Goal: Task Accomplishment & Management: Complete application form

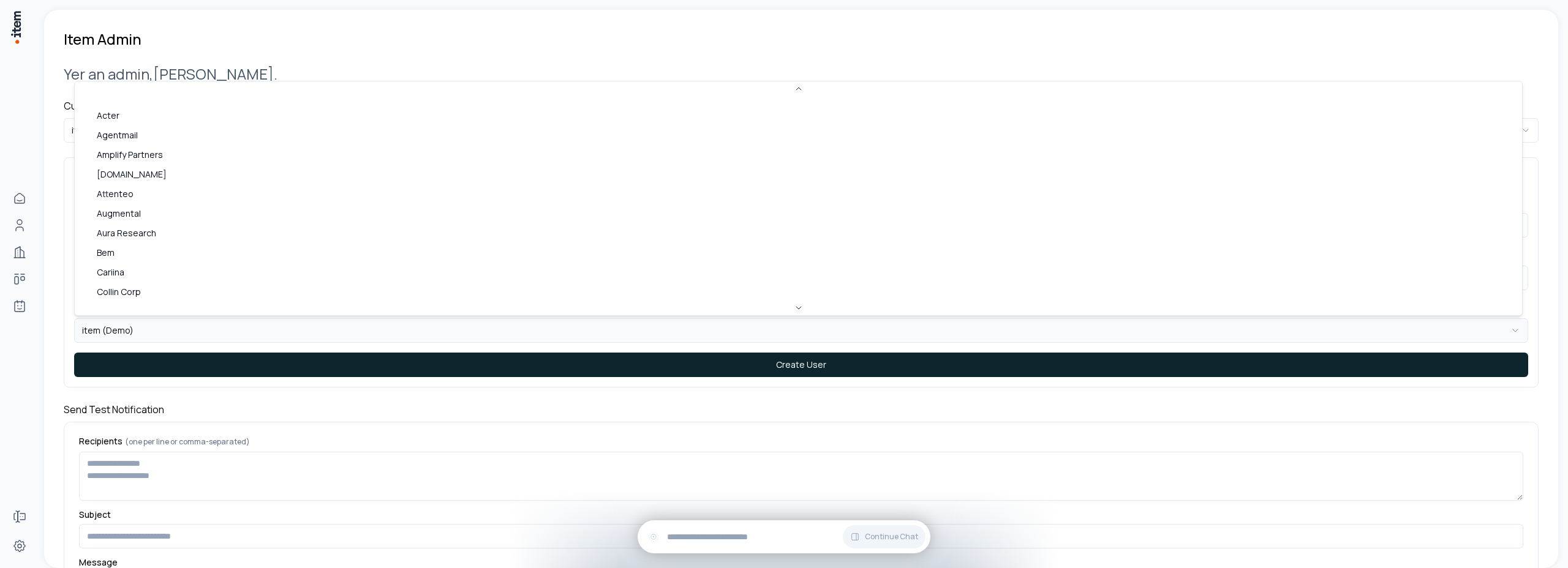
click at [166, 333] on html "**********" at bounding box center [784, 284] width 1568 height 568
select select "**"
click at [153, 133] on html "**********" at bounding box center [784, 284] width 1568 height 568
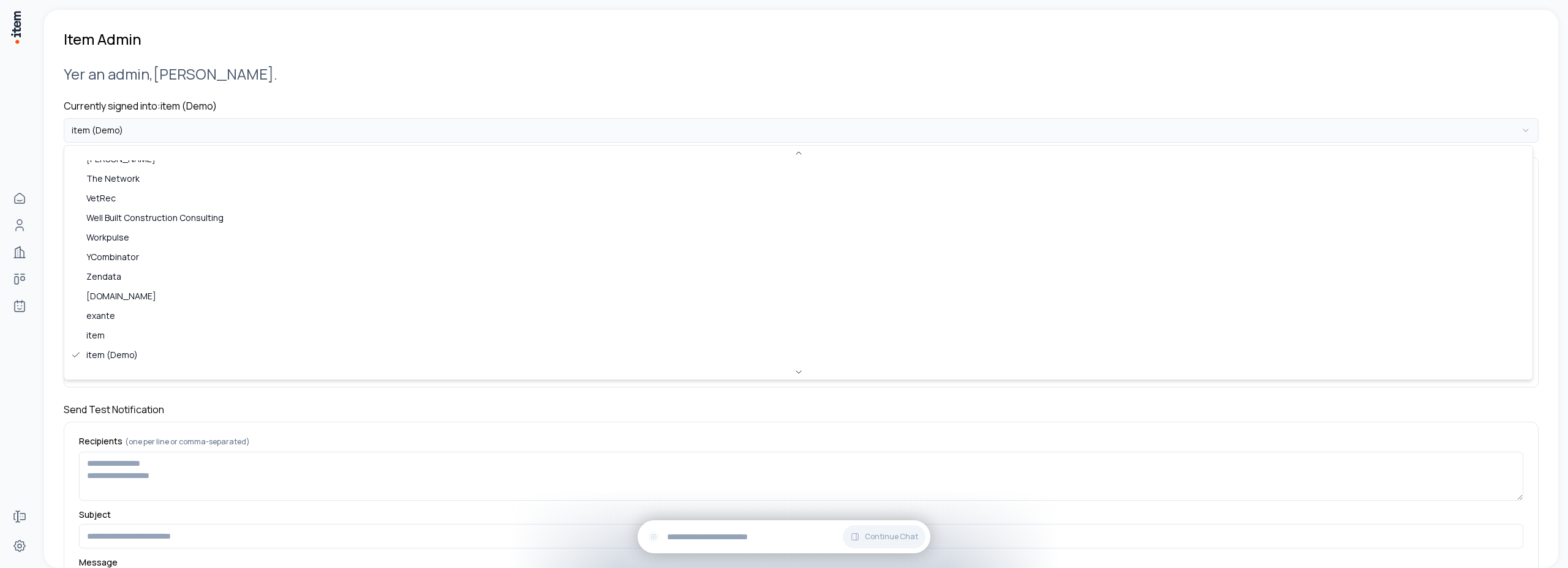
scroll to position [86, 0]
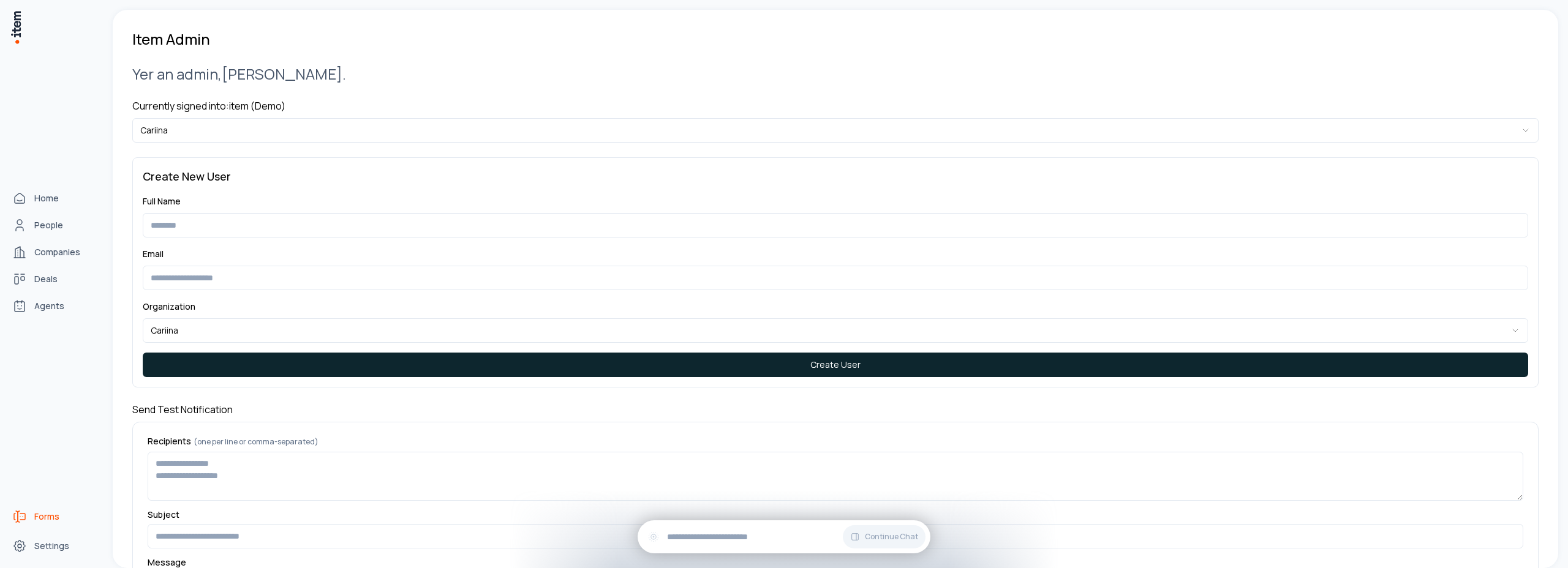
click at [39, 512] on span "Forms" at bounding box center [46, 516] width 25 height 12
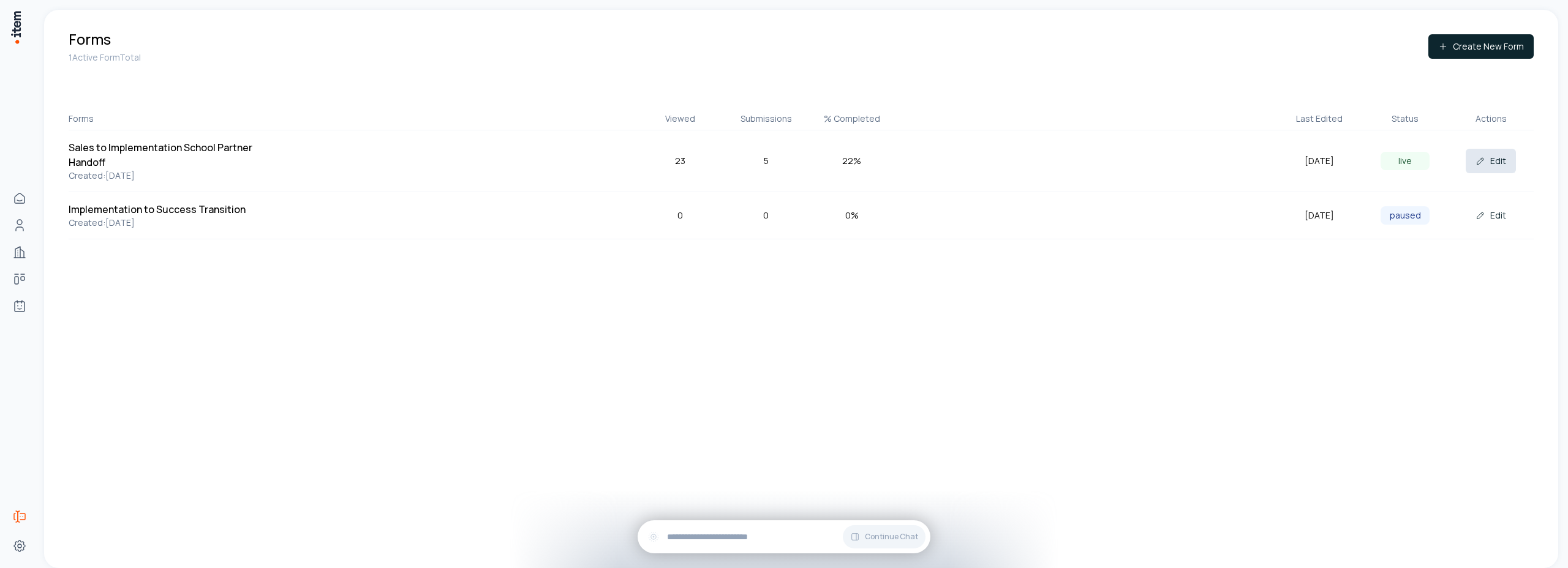
click at [1486, 166] on button "Edit" at bounding box center [1490, 161] width 50 height 24
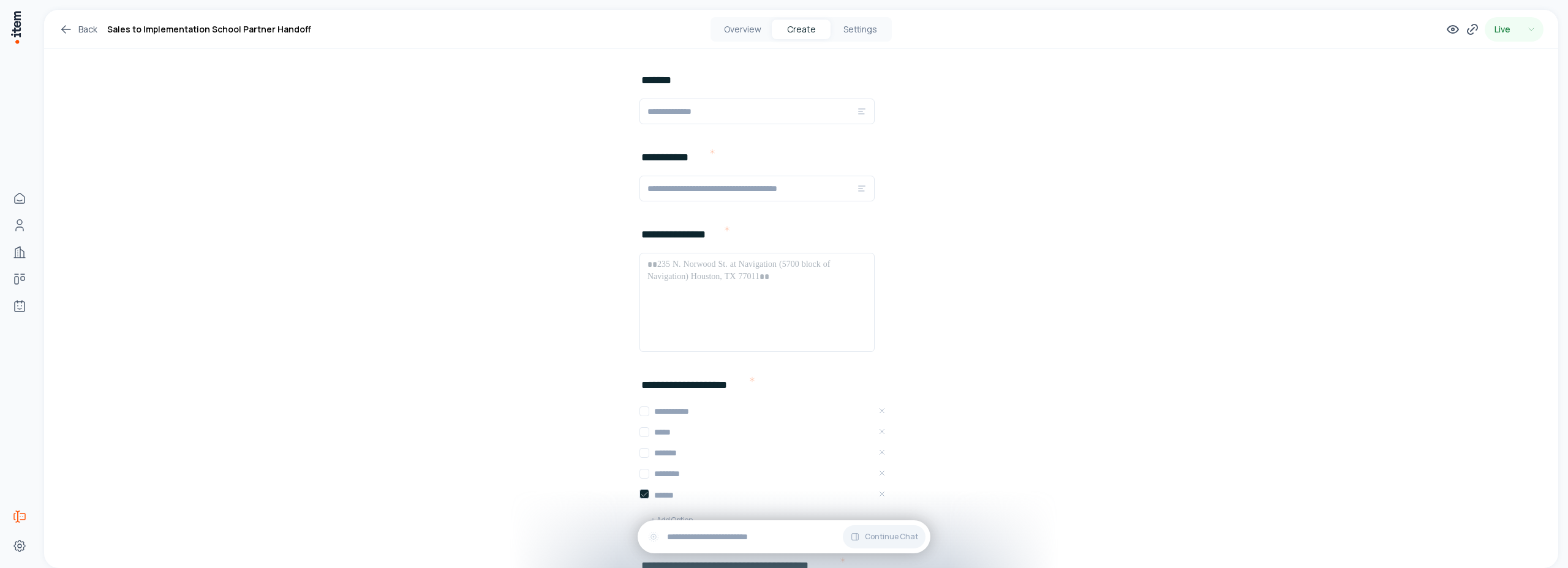
scroll to position [245, 0]
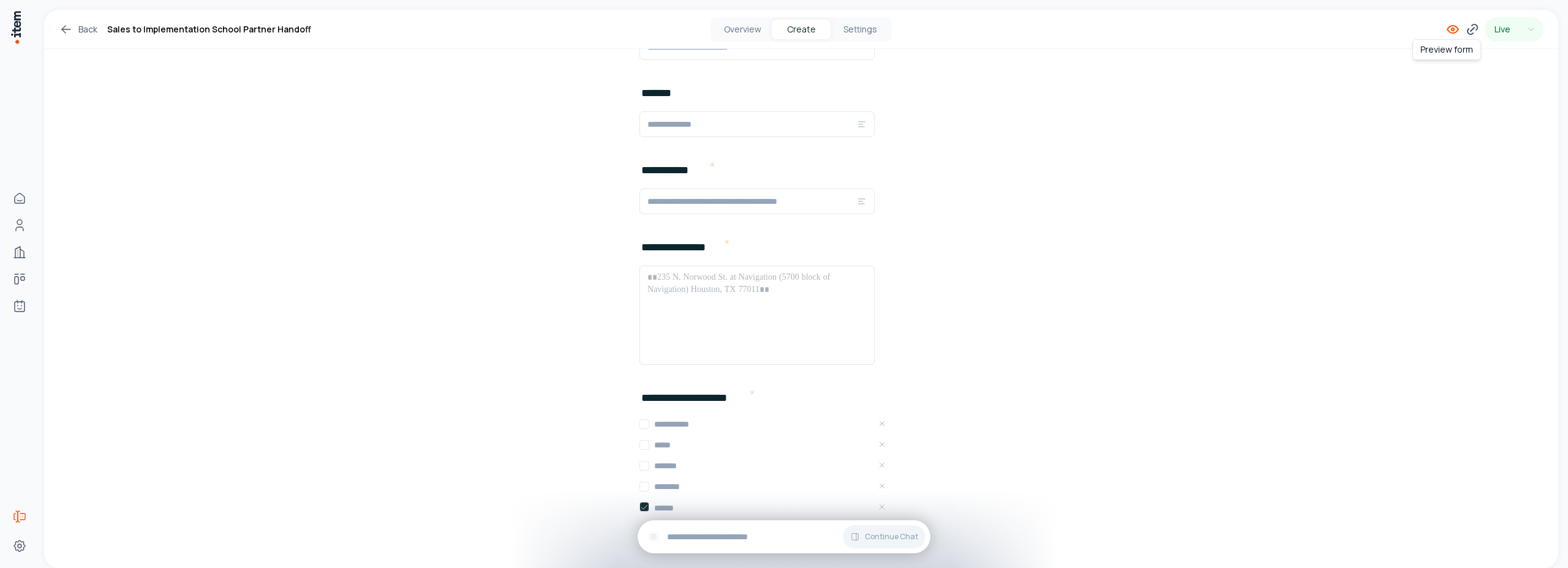
click at [1447, 32] on icon at bounding box center [1452, 29] width 11 height 7
click at [1465, 32] on icon at bounding box center [1472, 29] width 15 height 15
click at [1436, 285] on button "Copy" at bounding box center [1439, 284] width 27 height 19
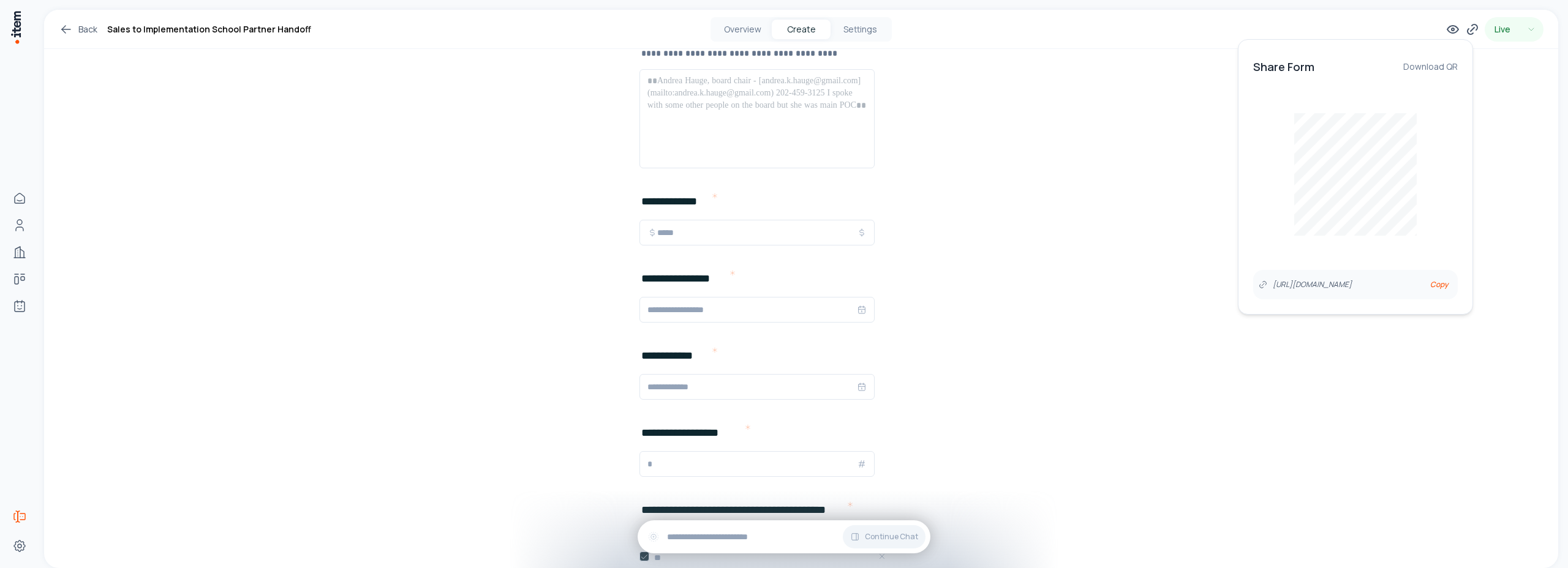
scroll to position [873, 0]
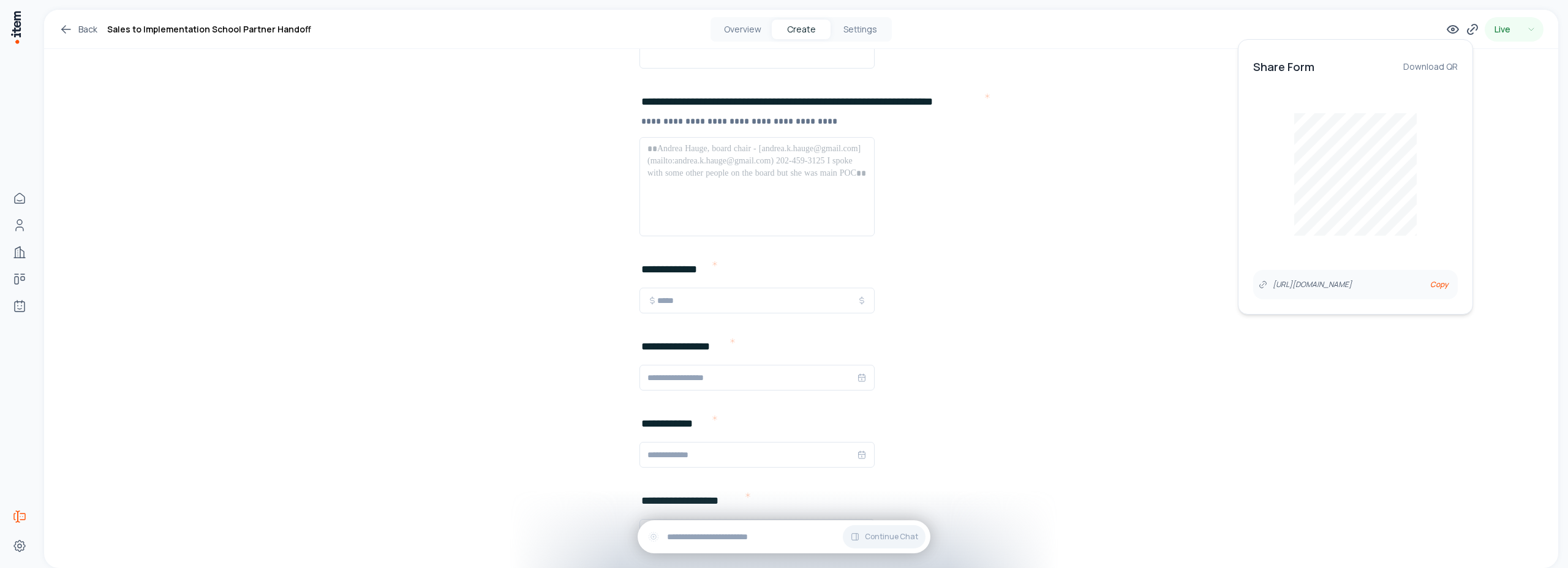
click at [1061, 259] on div "**********" at bounding box center [801, 215] width 1514 height 2156
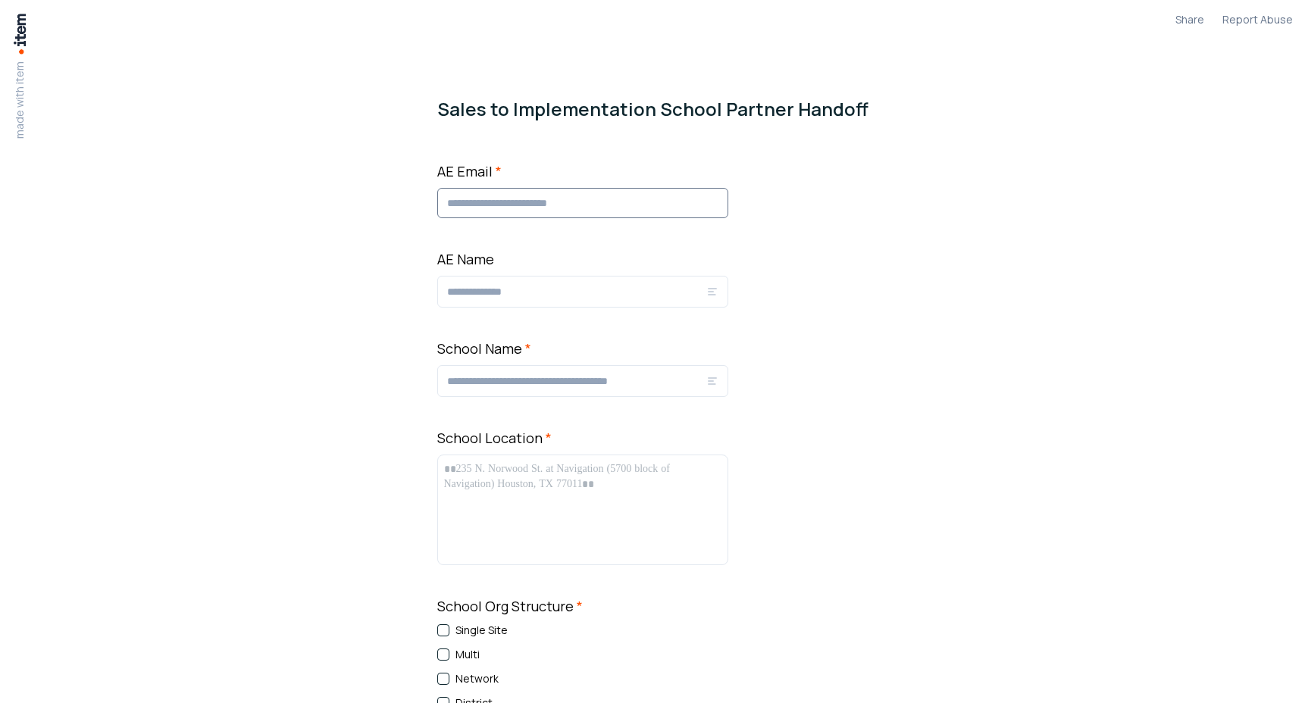
click at [550, 205] on input "AE Email *" at bounding box center [582, 203] width 291 height 30
type input "**********"
type input "****"
click at [529, 387] on input "School Name *" at bounding box center [576, 381] width 259 height 18
type input "****"
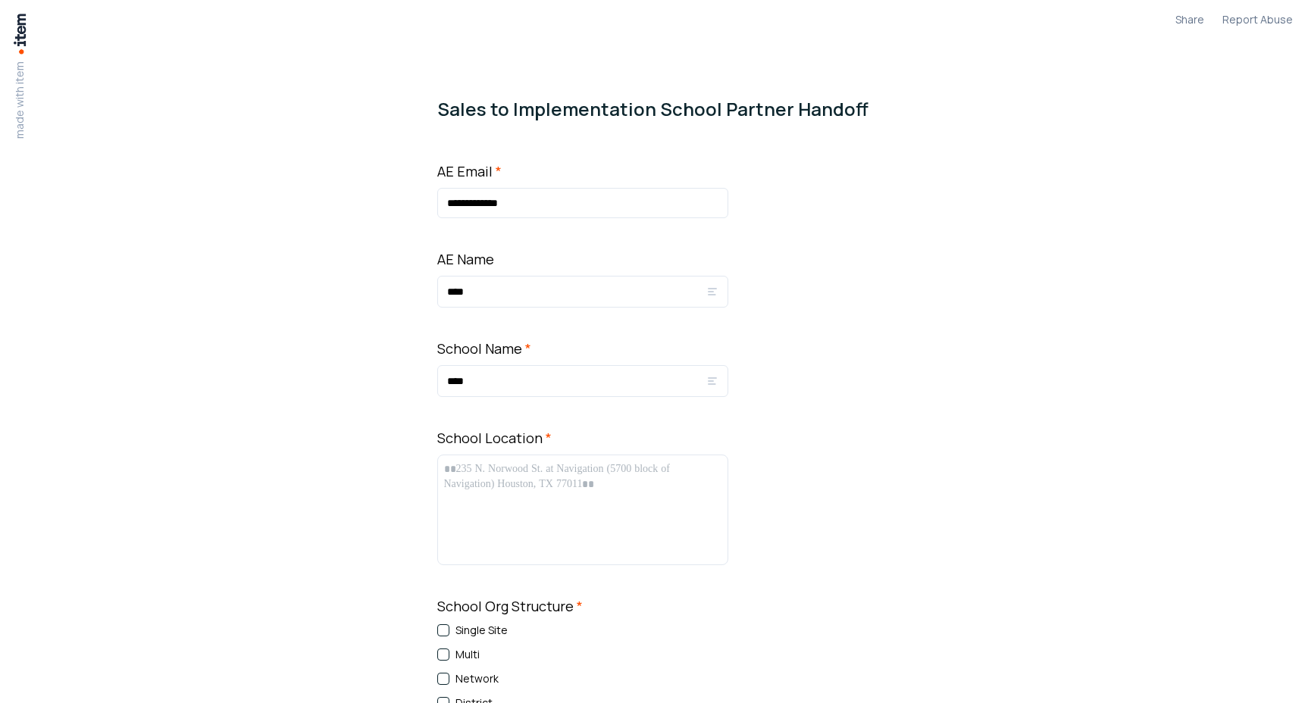
click at [525, 503] on div at bounding box center [582, 510] width 277 height 97
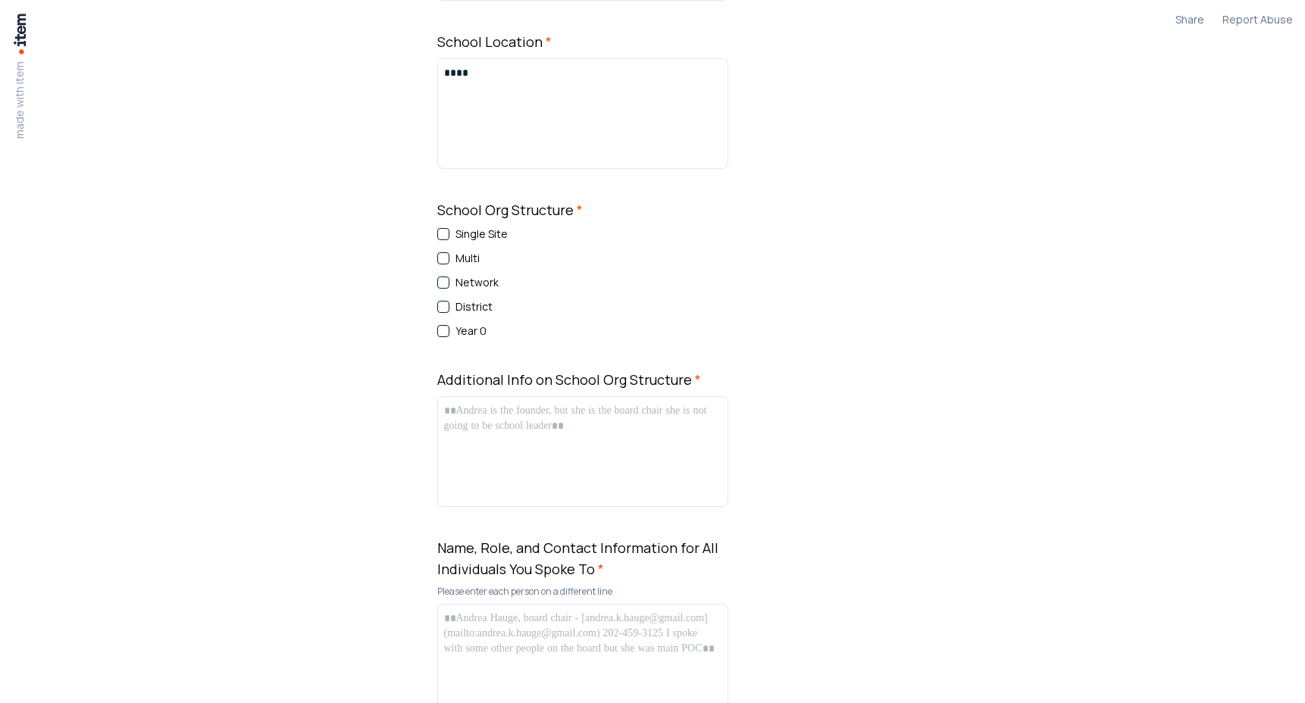
scroll to position [417, 0]
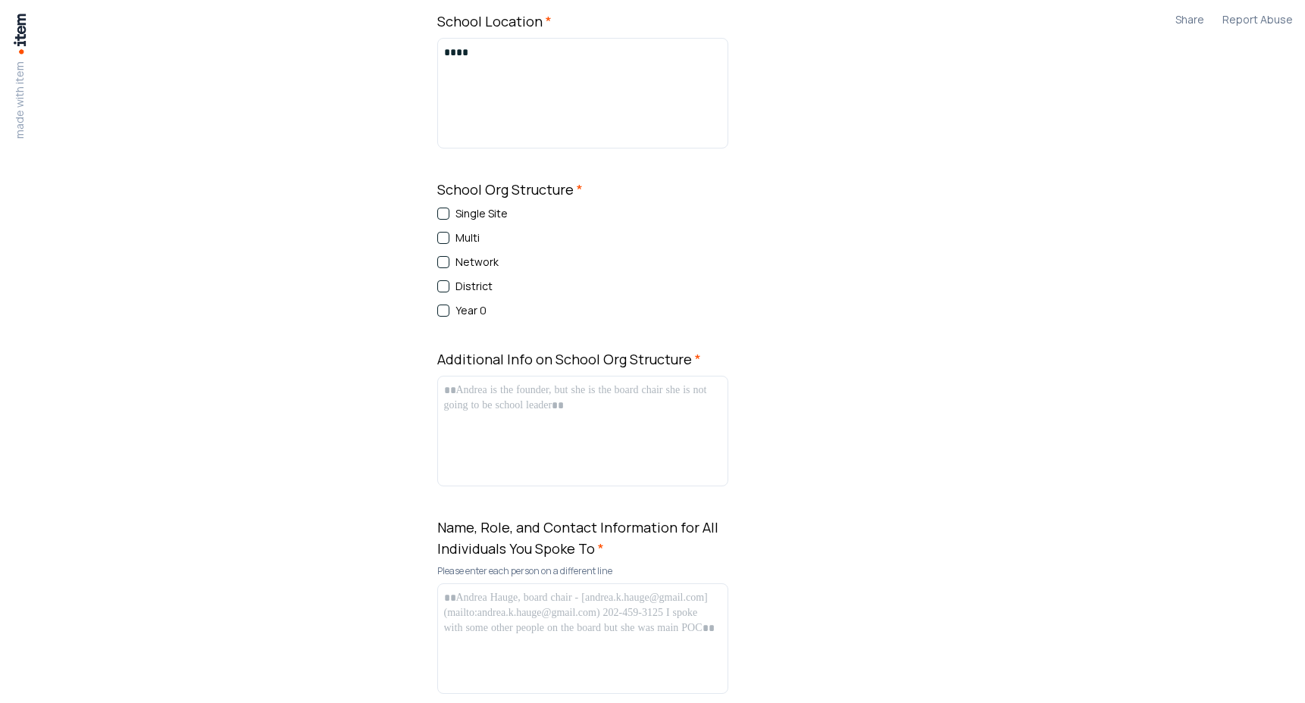
click at [450, 260] on button "Network" at bounding box center [443, 262] width 12 height 12
click at [450, 284] on button "District" at bounding box center [443, 286] width 12 height 12
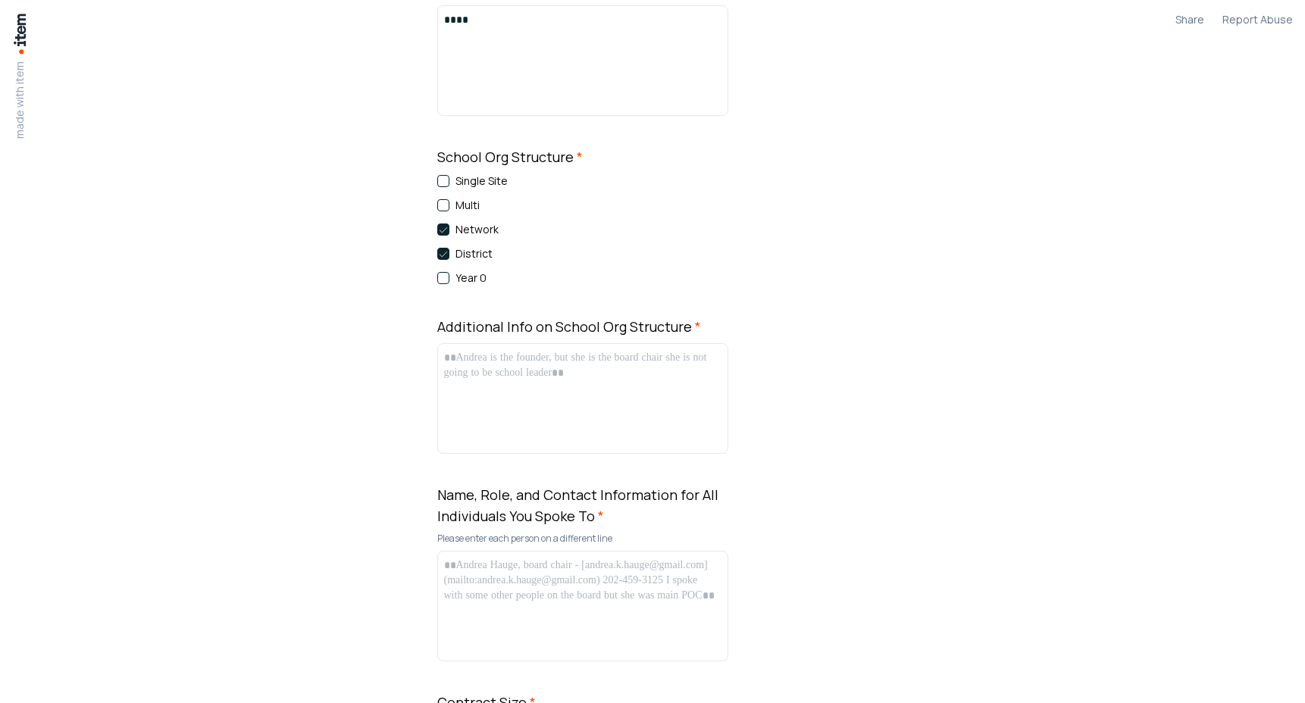
scroll to position [453, 0]
click at [525, 369] on div at bounding box center [582, 394] width 277 height 97
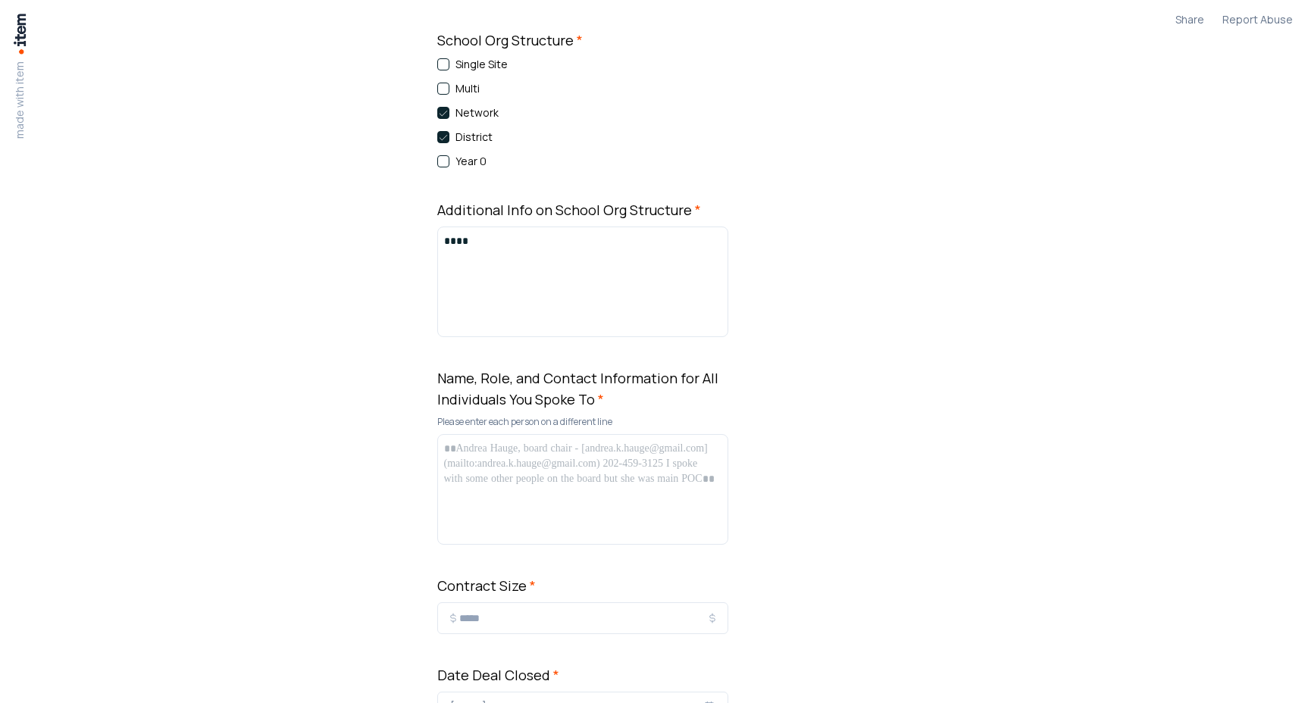
scroll to position [651, 0]
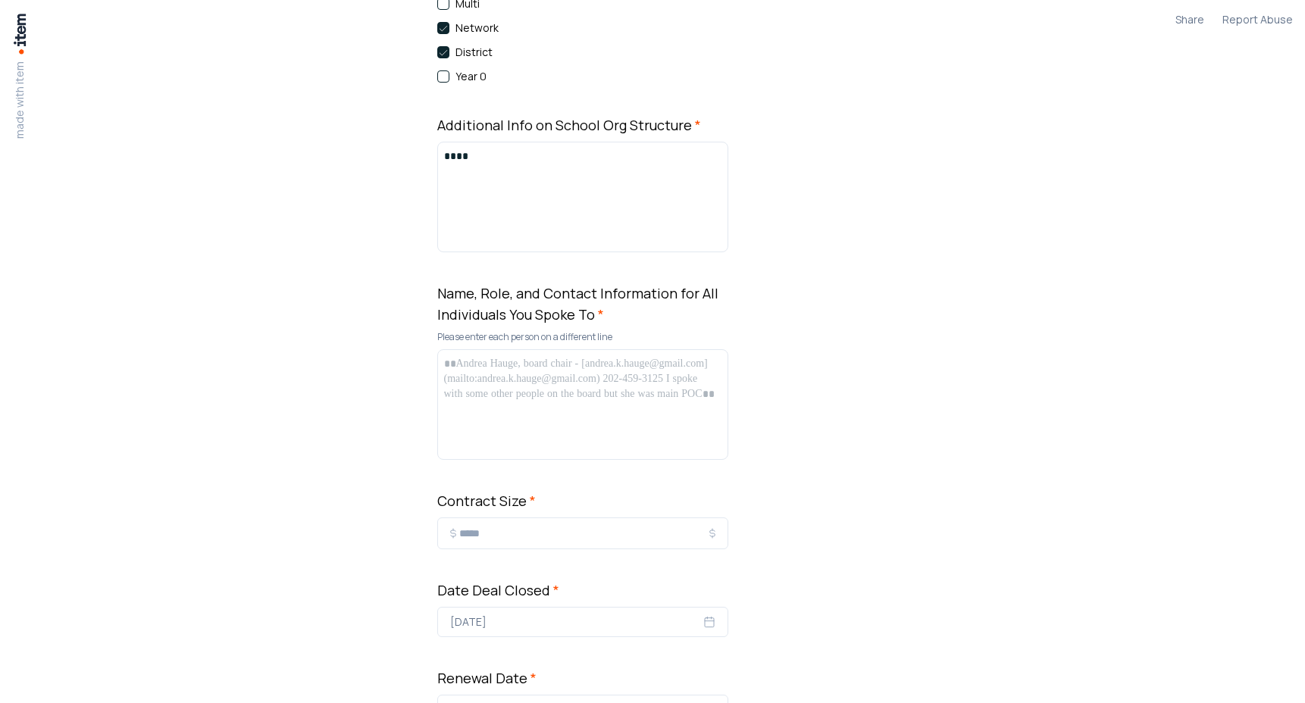
click at [522, 389] on div at bounding box center [582, 404] width 277 height 97
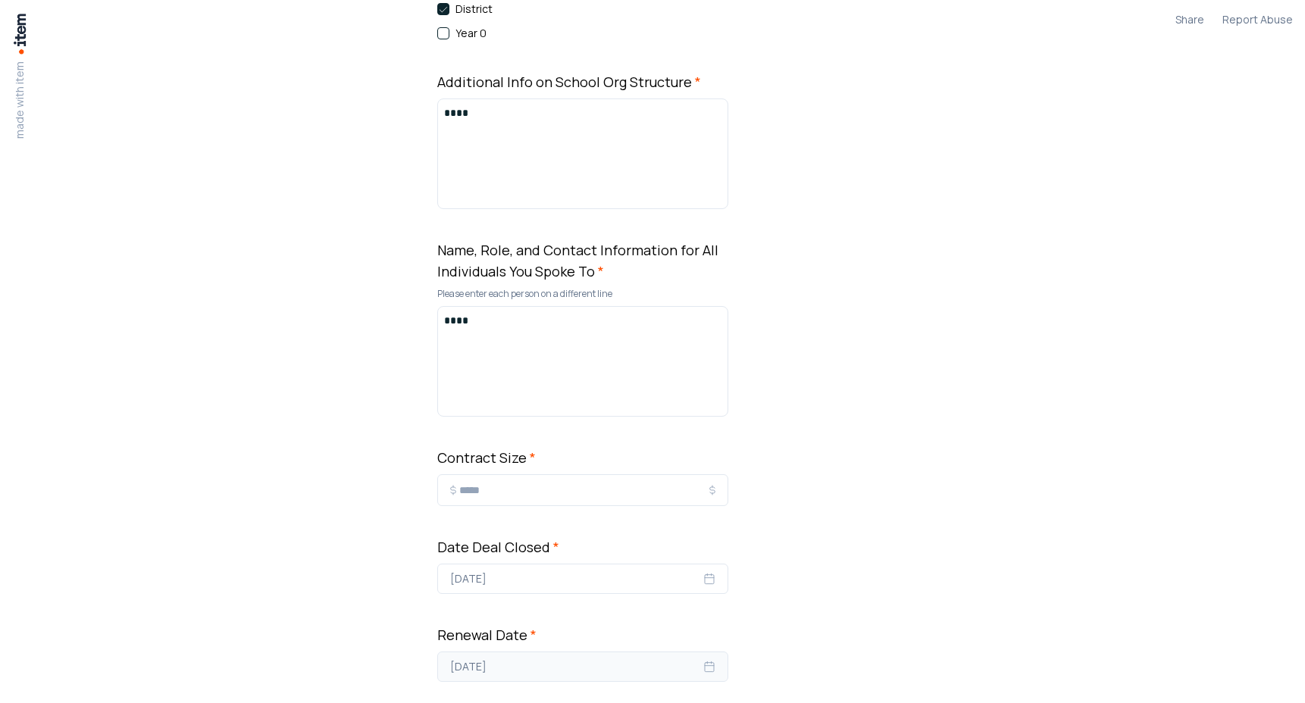
scroll to position [815, 0]
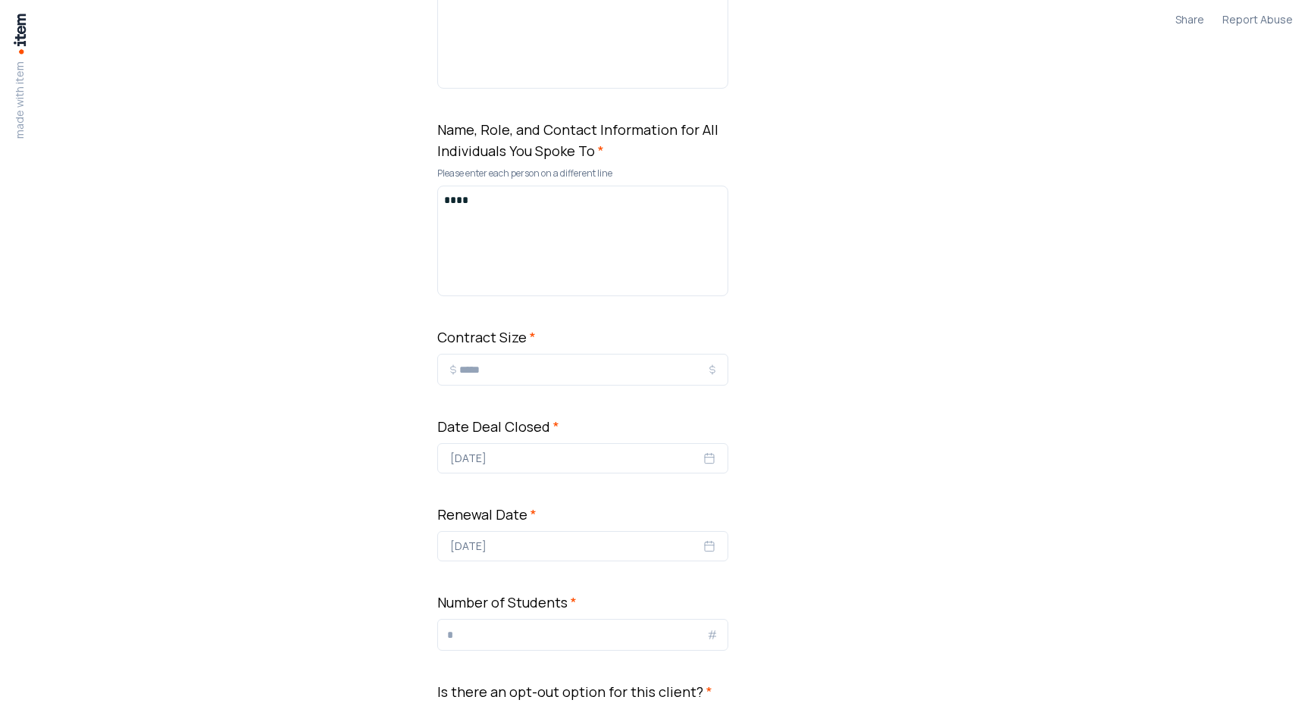
click at [549, 474] on div "**********" at bounding box center [582, 346] width 291 height 2000
drag, startPoint x: 487, startPoint y: 371, endPoint x: 469, endPoint y: 371, distance: 18.2
click at [469, 371] on input "*" at bounding box center [582, 370] width 247 height 18
click at [563, 452] on button "September 26, 2025" at bounding box center [582, 458] width 291 height 30
click at [523, 343] on button "16" at bounding box center [522, 350] width 27 height 27
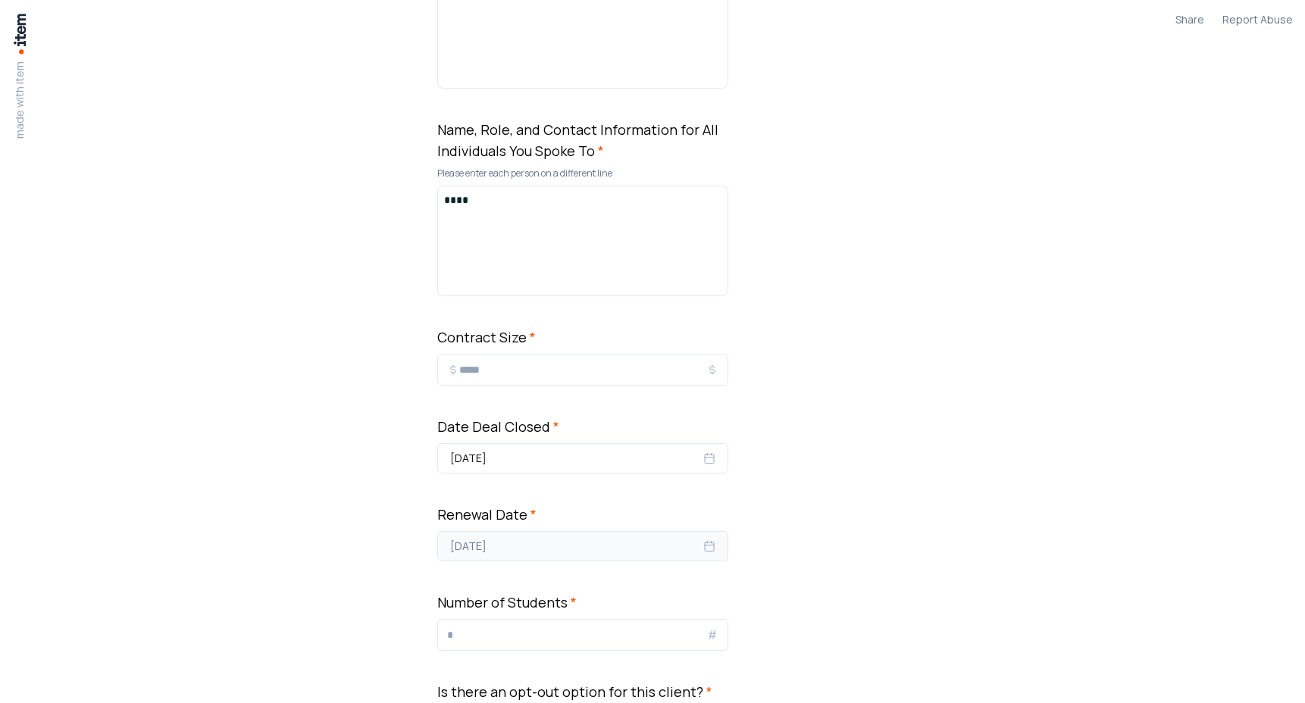
click at [508, 554] on button "July 29, 2028" at bounding box center [582, 546] width 291 height 30
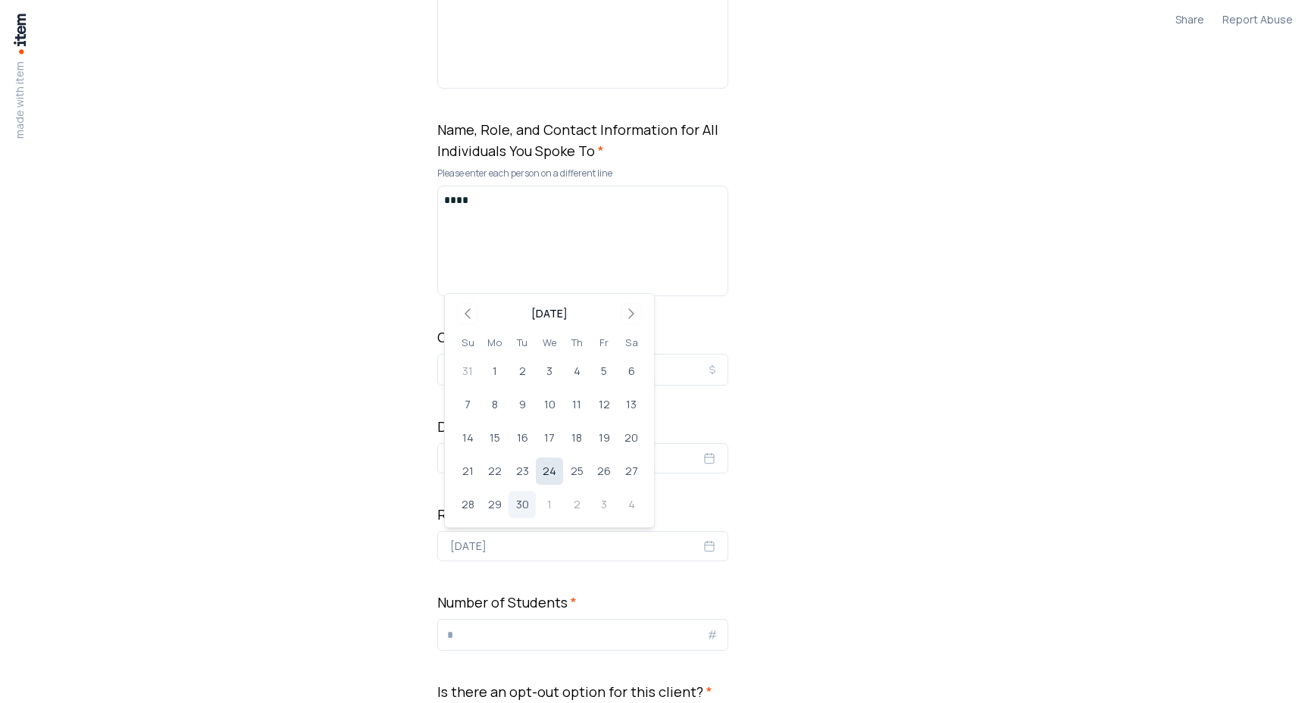
click at [540, 475] on button "24" at bounding box center [549, 471] width 27 height 27
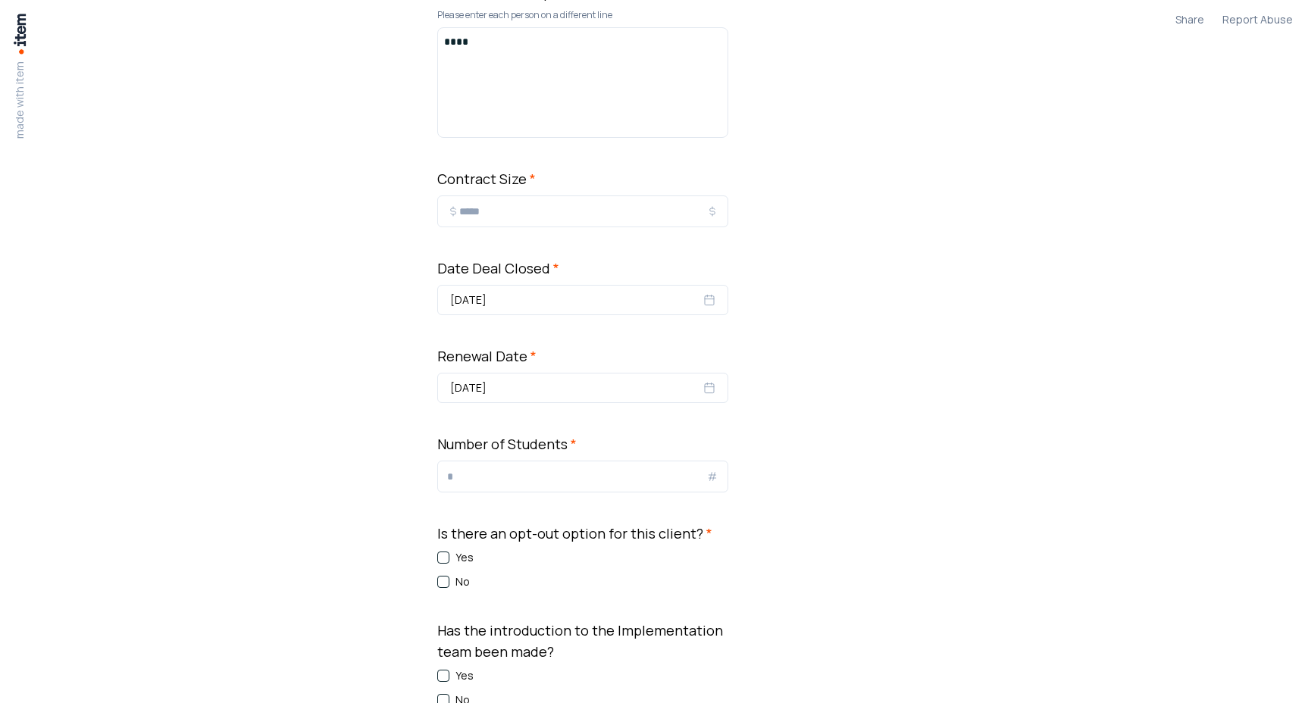
scroll to position [982, 0]
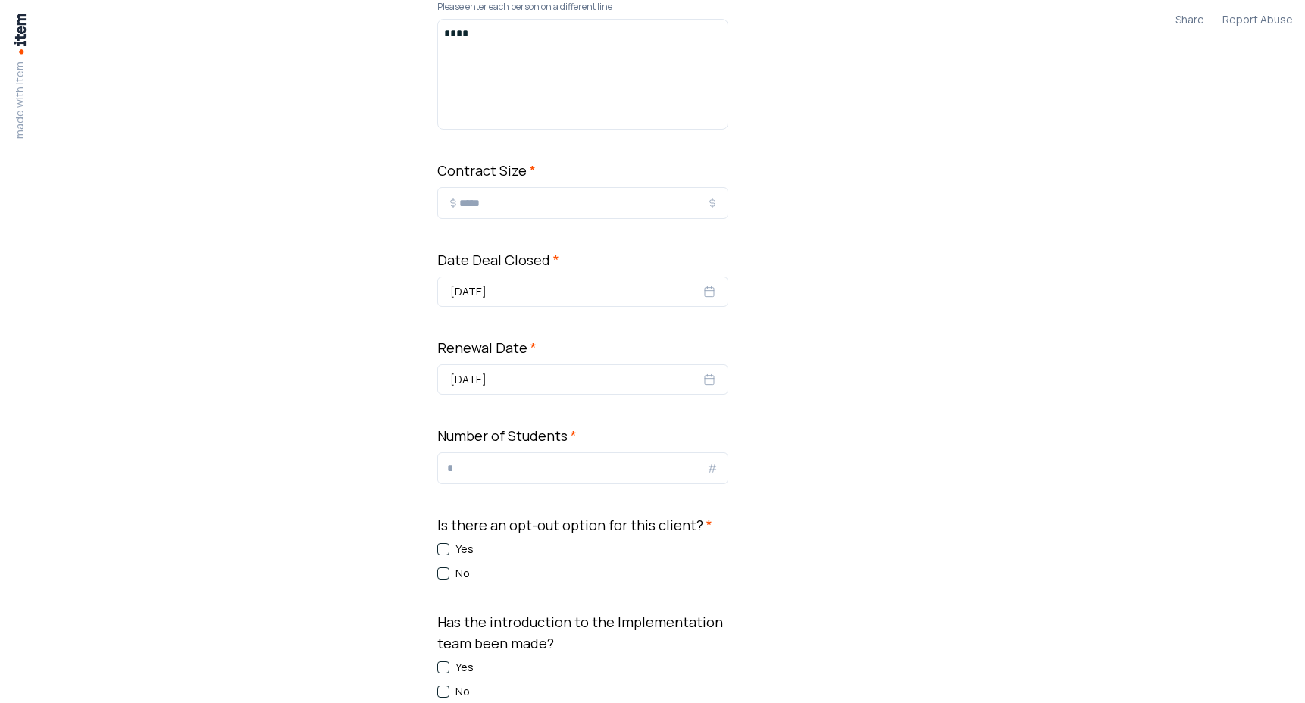
click at [487, 472] on input "*" at bounding box center [576, 468] width 259 height 18
type input "*"
click at [448, 551] on button "Yes" at bounding box center [443, 550] width 12 height 12
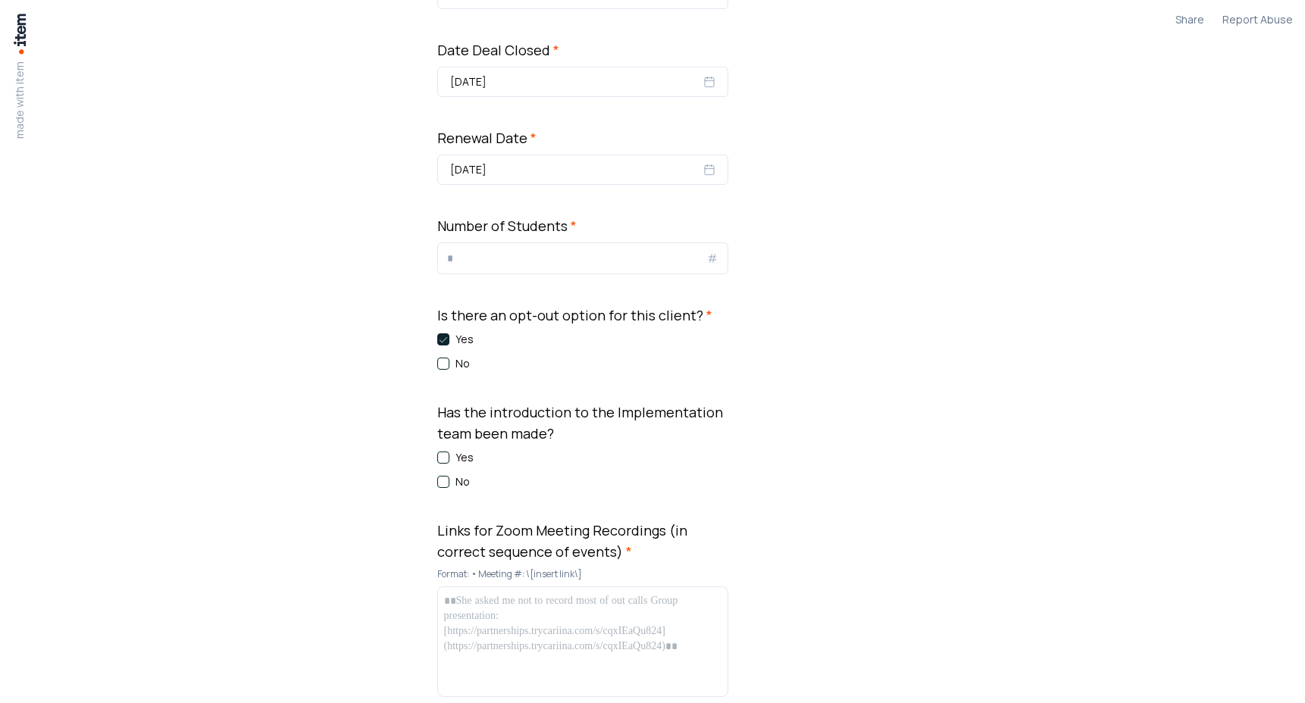
scroll to position [1198, 0]
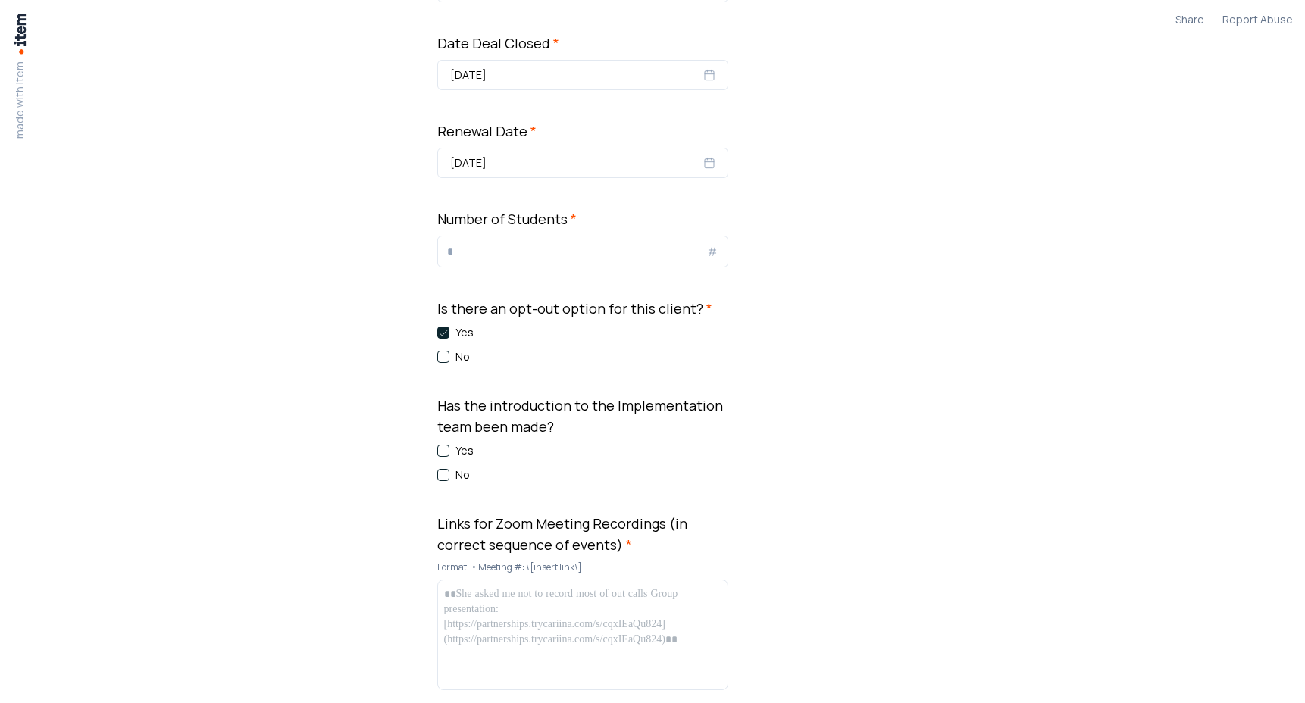
click at [450, 452] on button "Yes" at bounding box center [443, 451] width 12 height 12
click at [510, 609] on div at bounding box center [582, 635] width 277 height 97
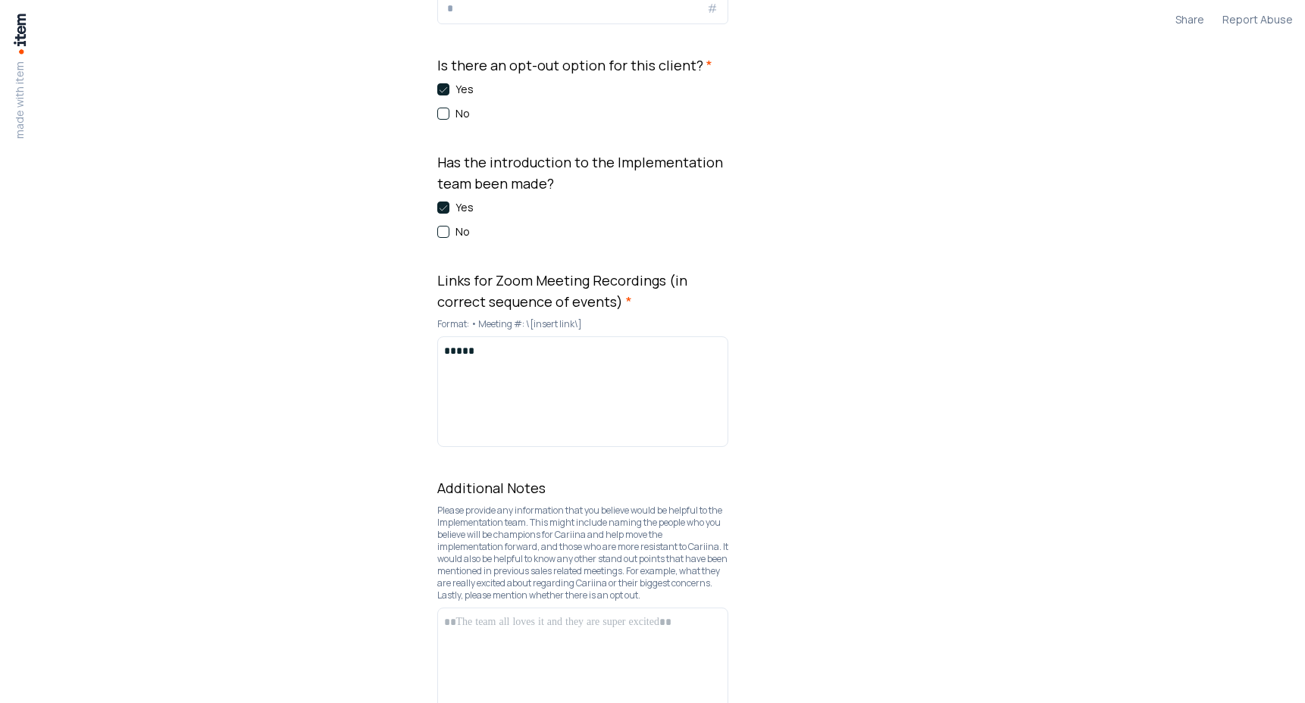
scroll to position [1541, 0]
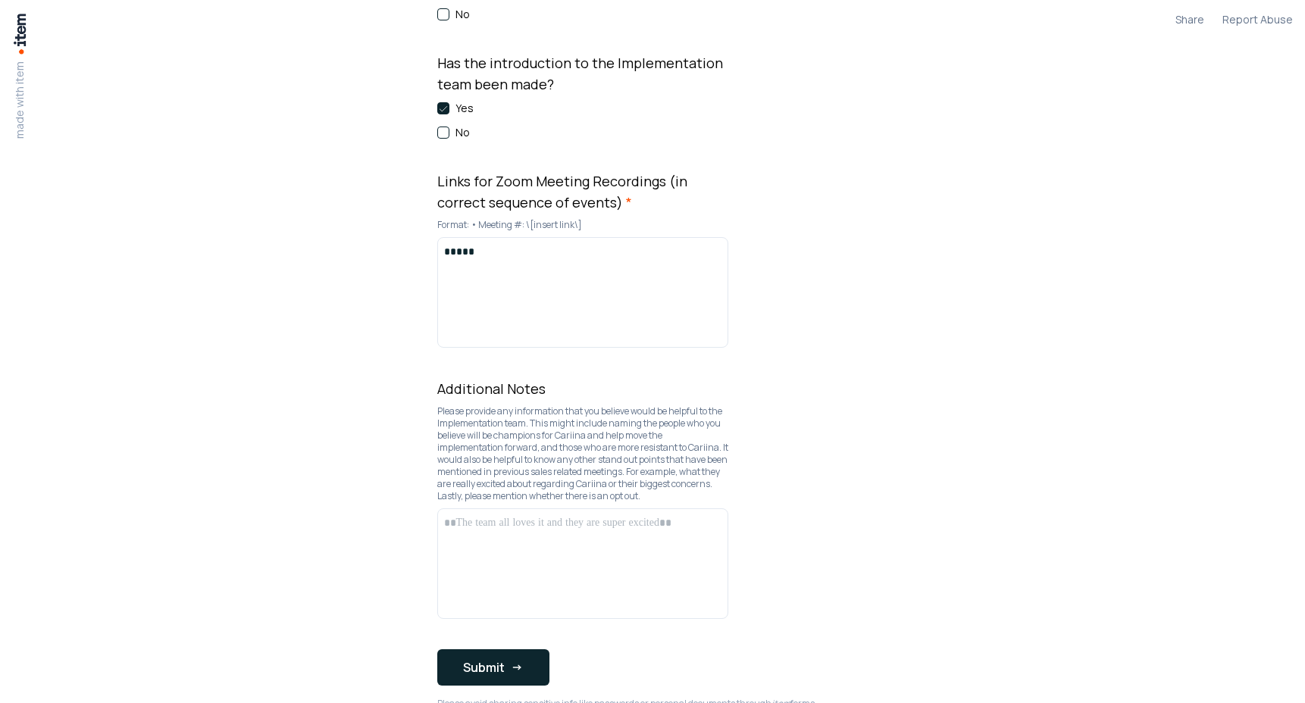
click at [530, 563] on div at bounding box center [582, 563] width 277 height 97
click at [492, 675] on button "Submit" at bounding box center [493, 668] width 112 height 36
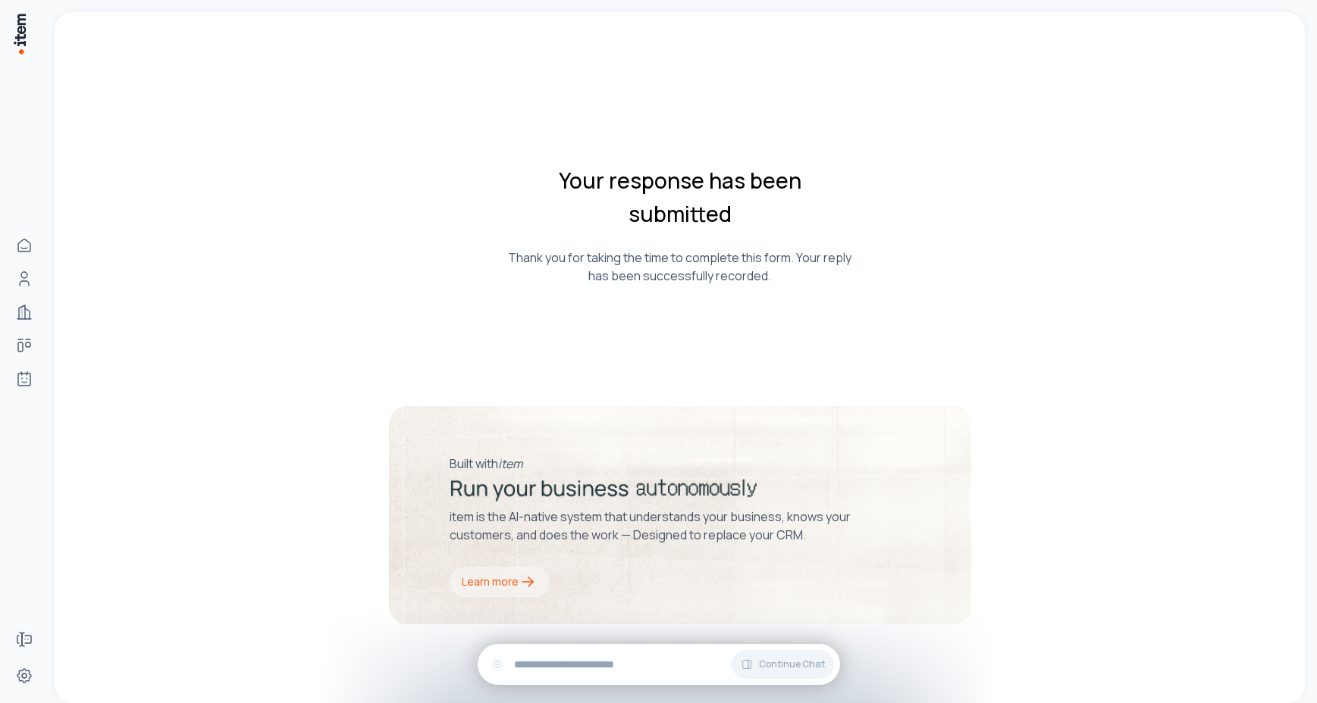
click at [1082, 110] on div "Your response has been submitted Thank you for taking the time to complete this…" at bounding box center [680, 357] width 1250 height 691
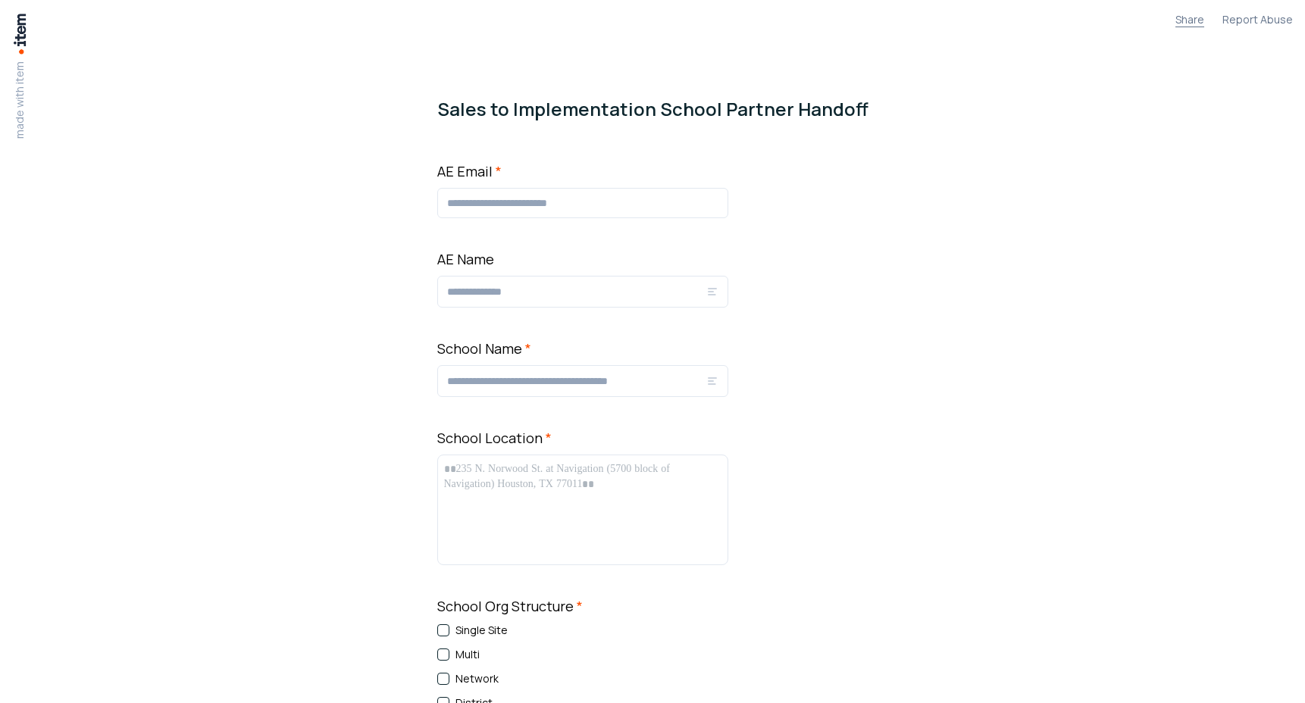
click at [1198, 24] on button "Share" at bounding box center [1190, 19] width 29 height 15
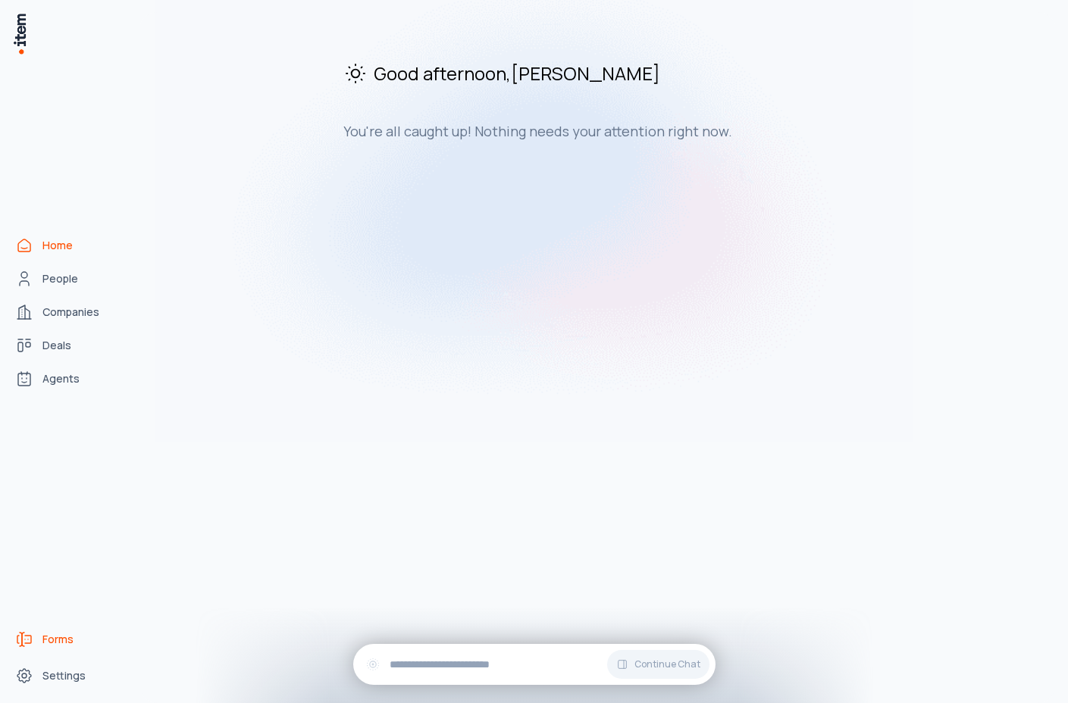
click at [54, 644] on span "Forms" at bounding box center [57, 639] width 31 height 15
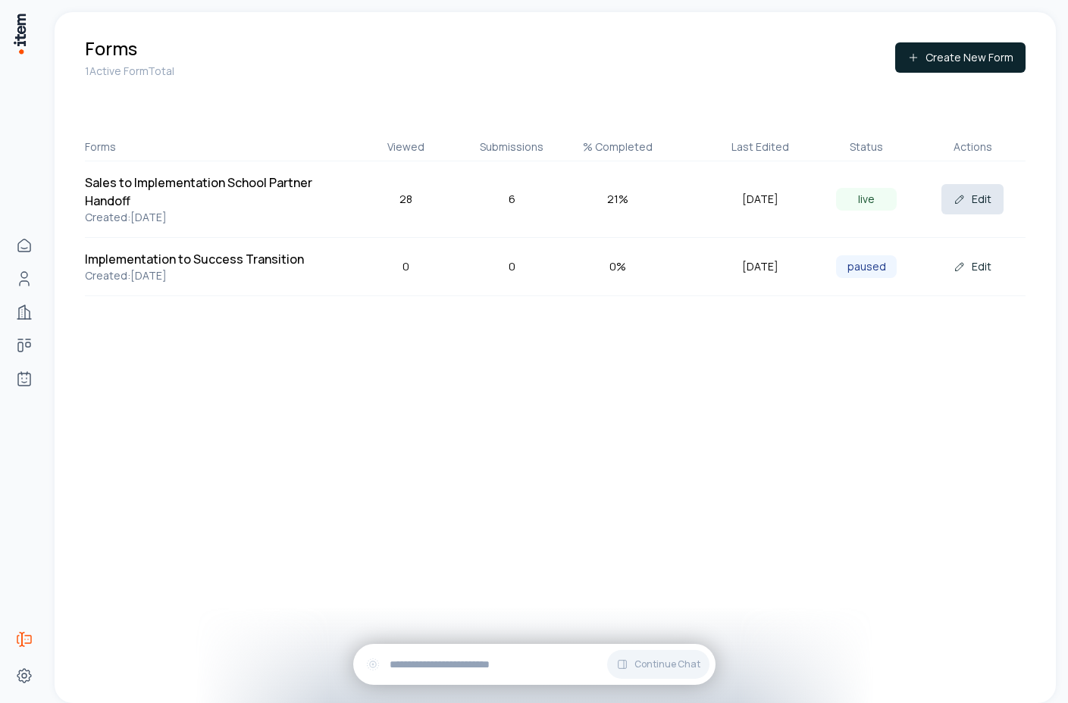
click at [989, 200] on button "Edit" at bounding box center [973, 199] width 62 height 30
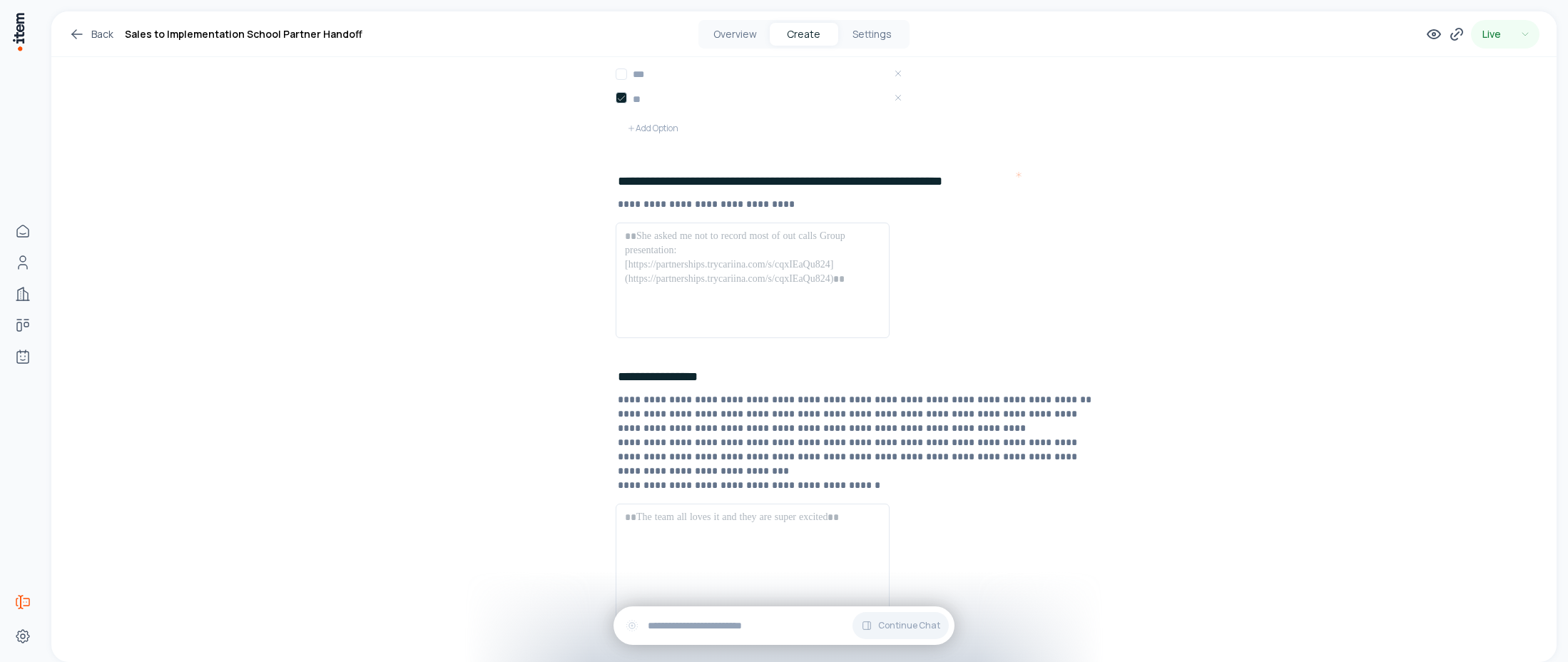
scroll to position [1686, 0]
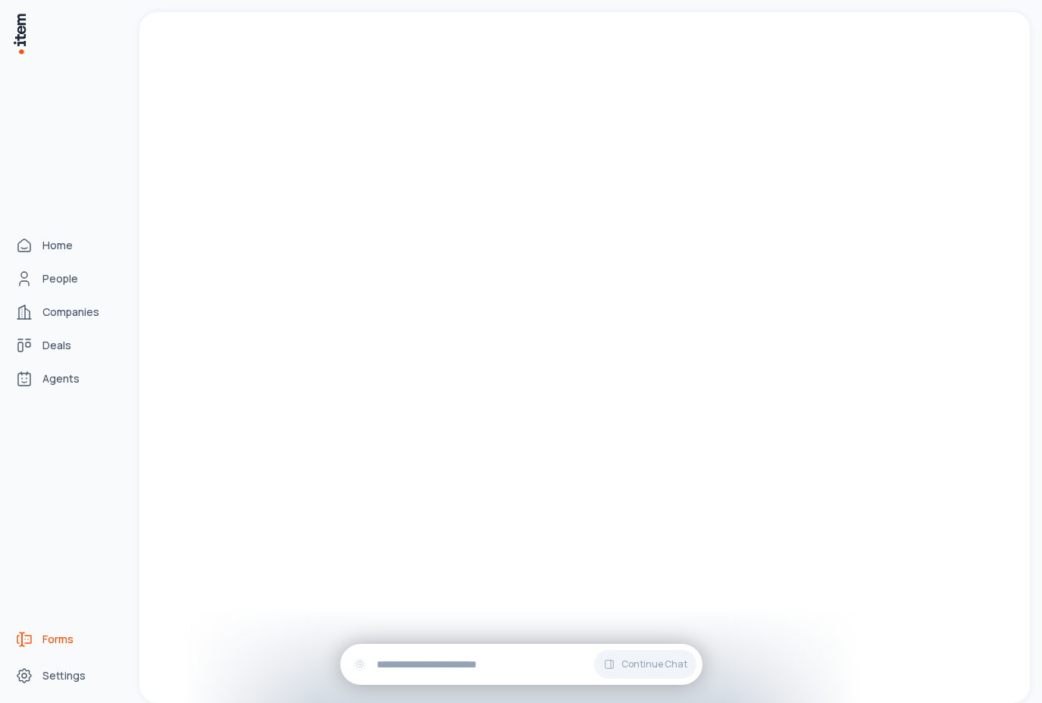
click at [27, 645] on icon "Forms" at bounding box center [24, 640] width 18 height 18
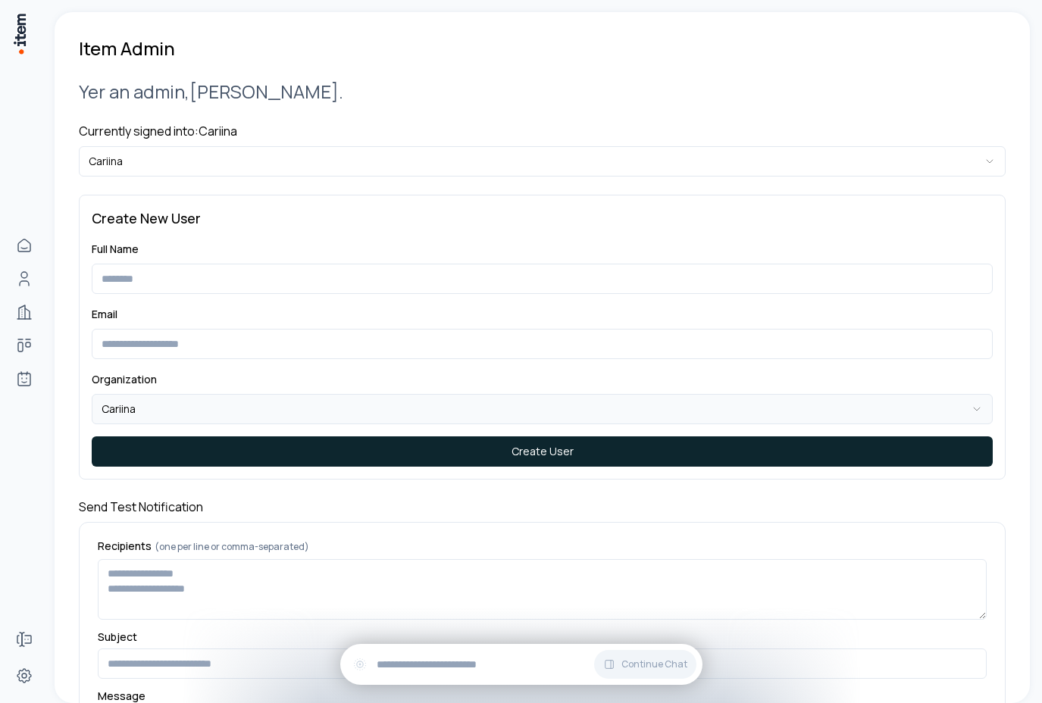
click at [140, 411] on html "**********" at bounding box center [521, 351] width 1042 height 703
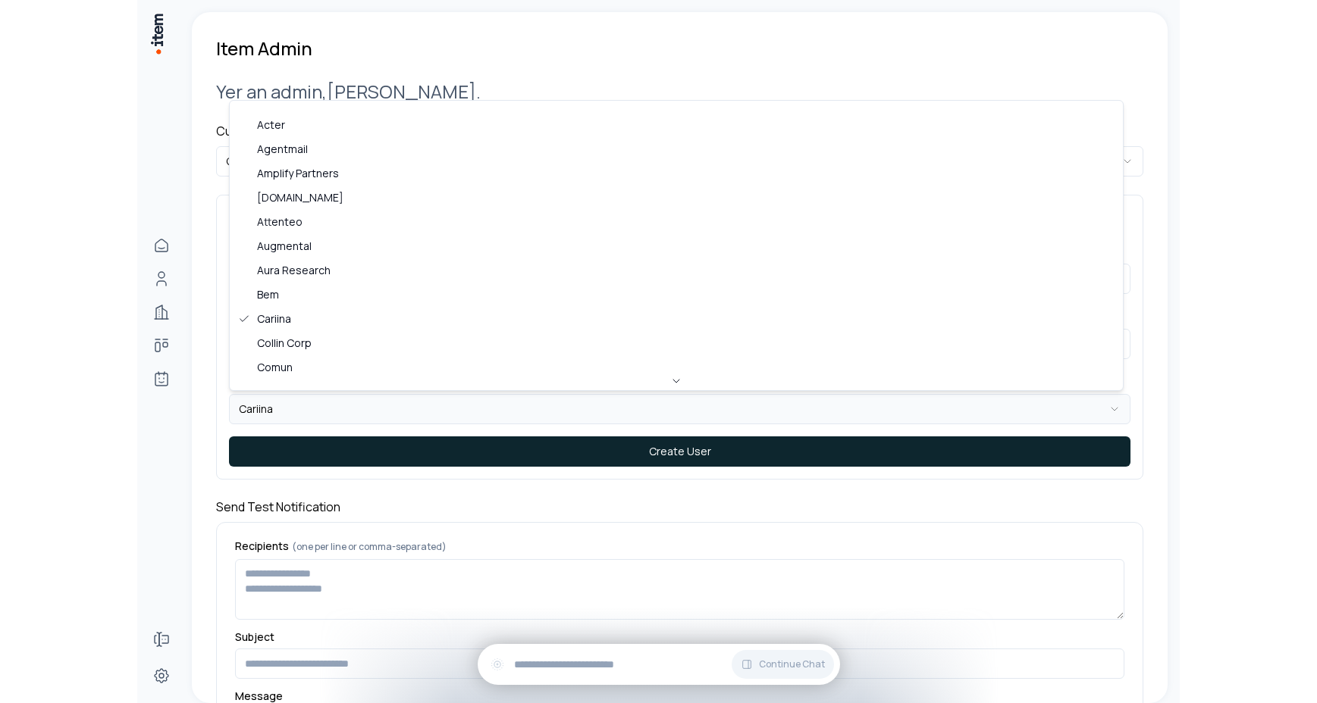
scroll to position [641, 0]
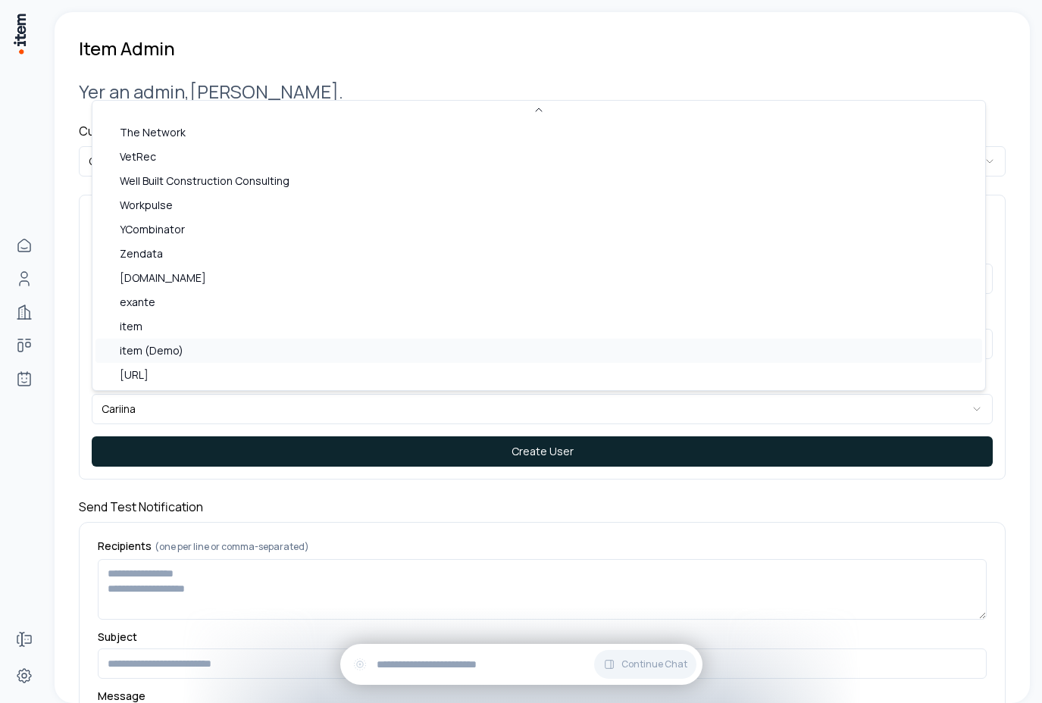
select select "*"
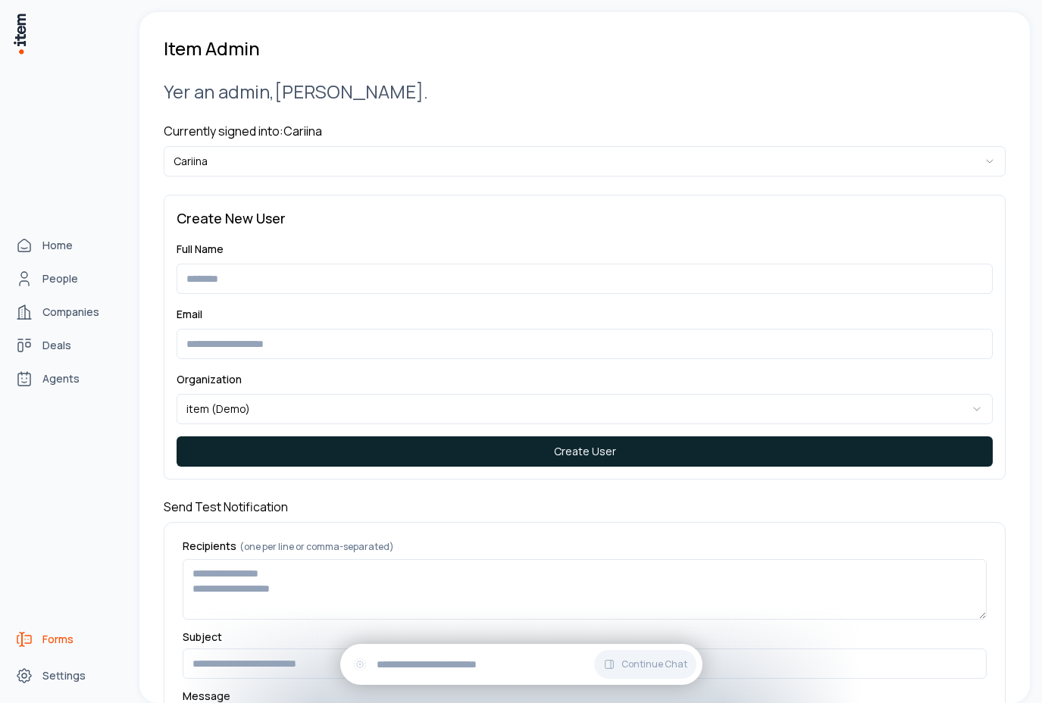
click at [30, 642] on icon "Forms" at bounding box center [24, 640] width 18 height 18
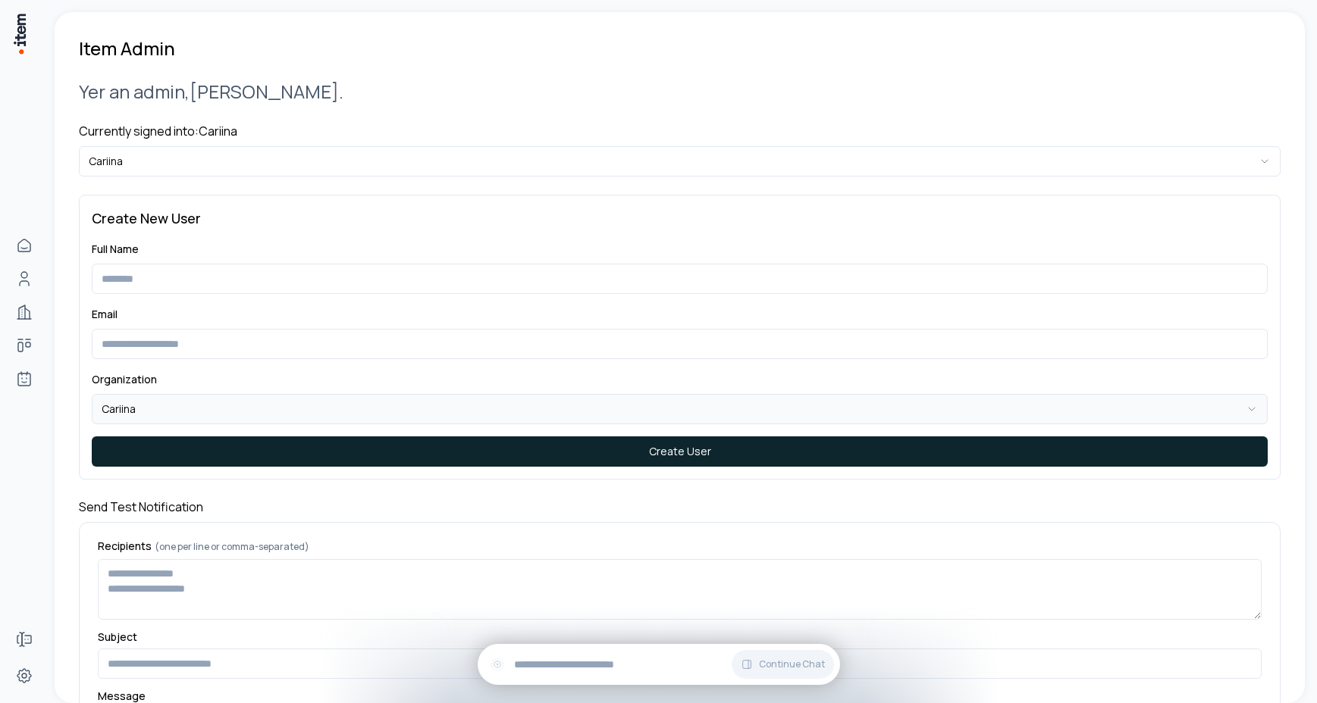
click at [183, 417] on html "**********" at bounding box center [658, 351] width 1317 height 703
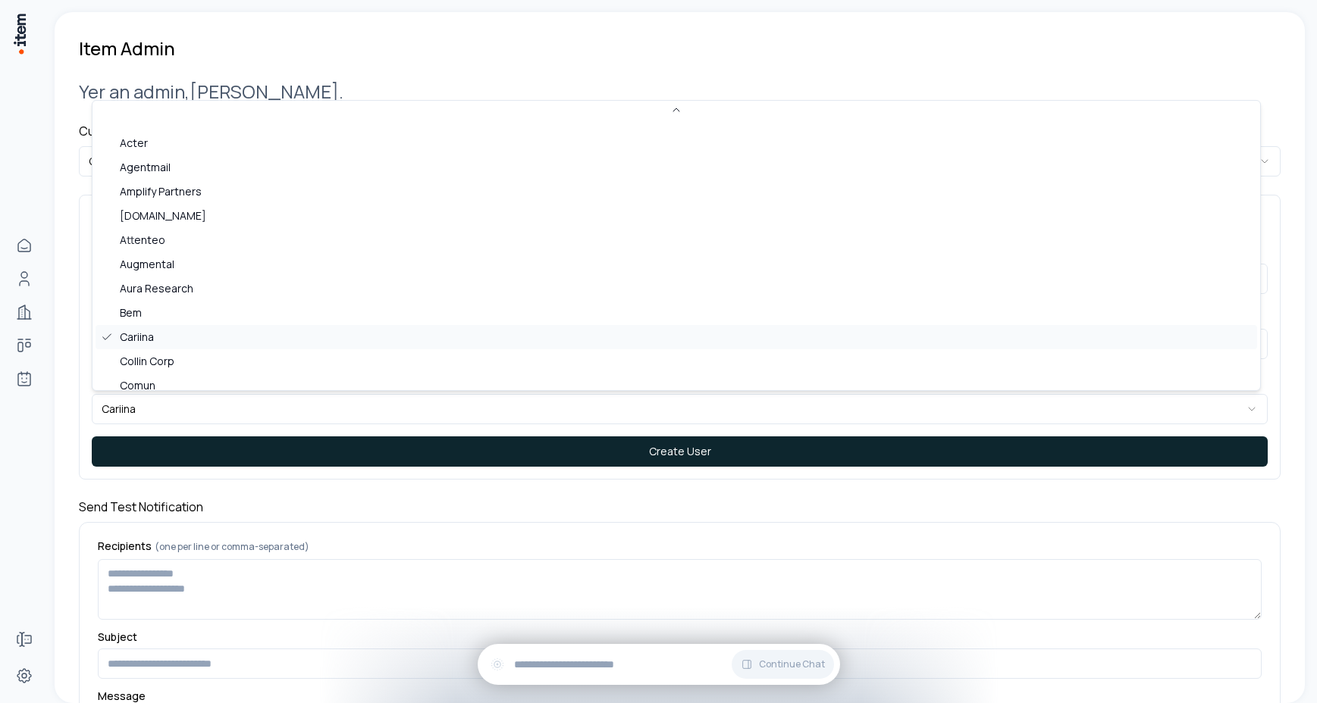
scroll to position [641, 0]
select select "*"
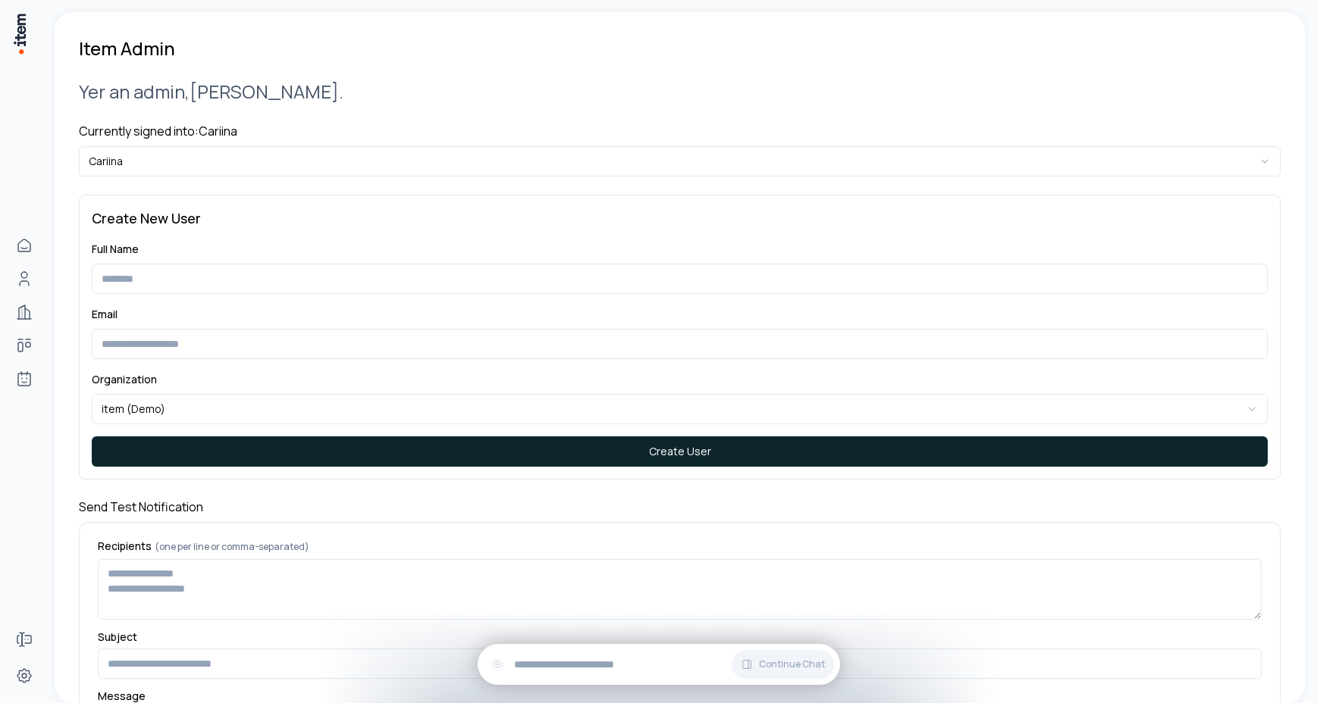
click at [58, 446] on div "**********" at bounding box center [680, 476] width 1250 height 929
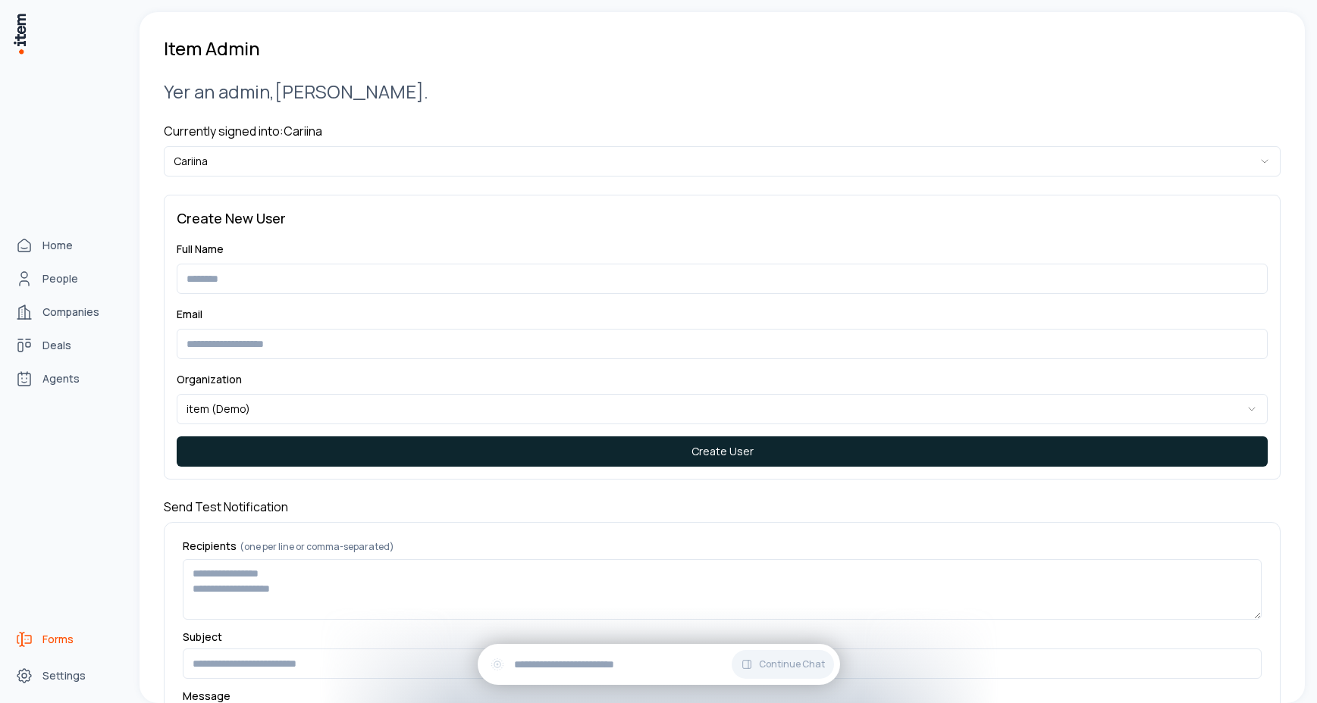
click at [52, 640] on span "Forms" at bounding box center [57, 639] width 31 height 15
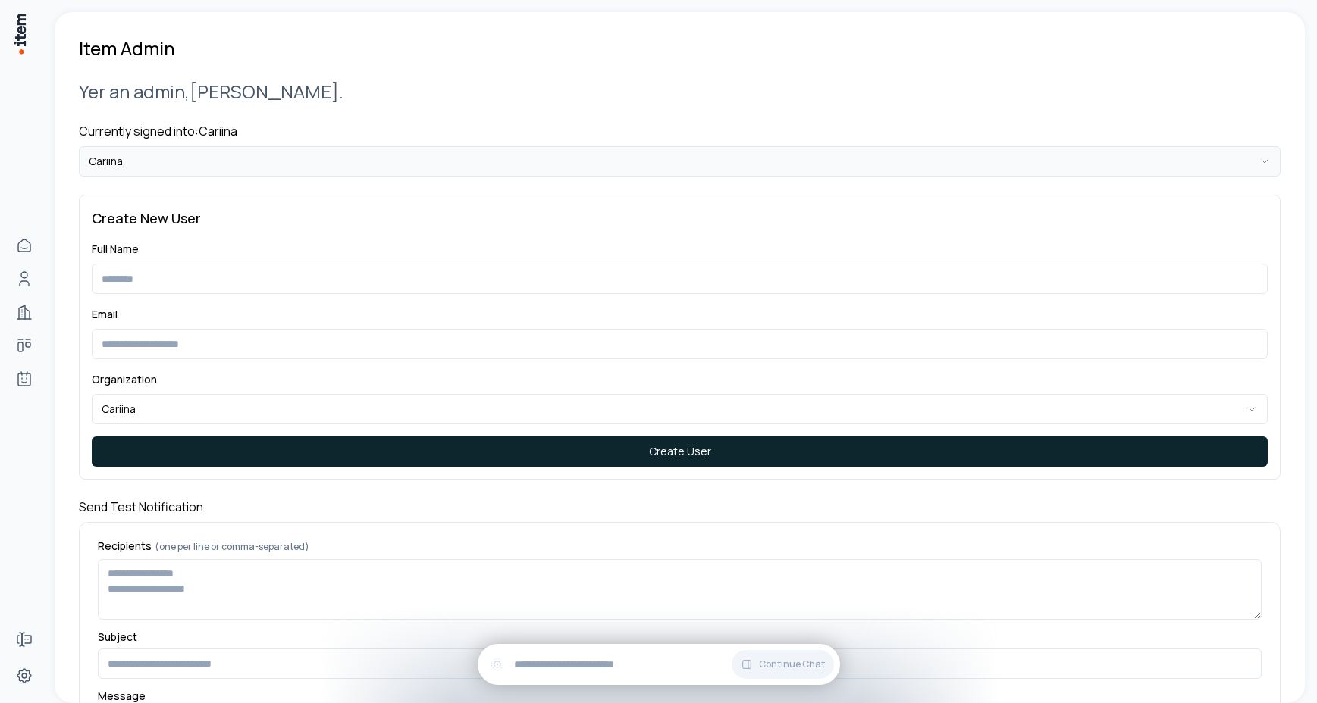
click at [175, 152] on html "**********" at bounding box center [658, 351] width 1317 height 703
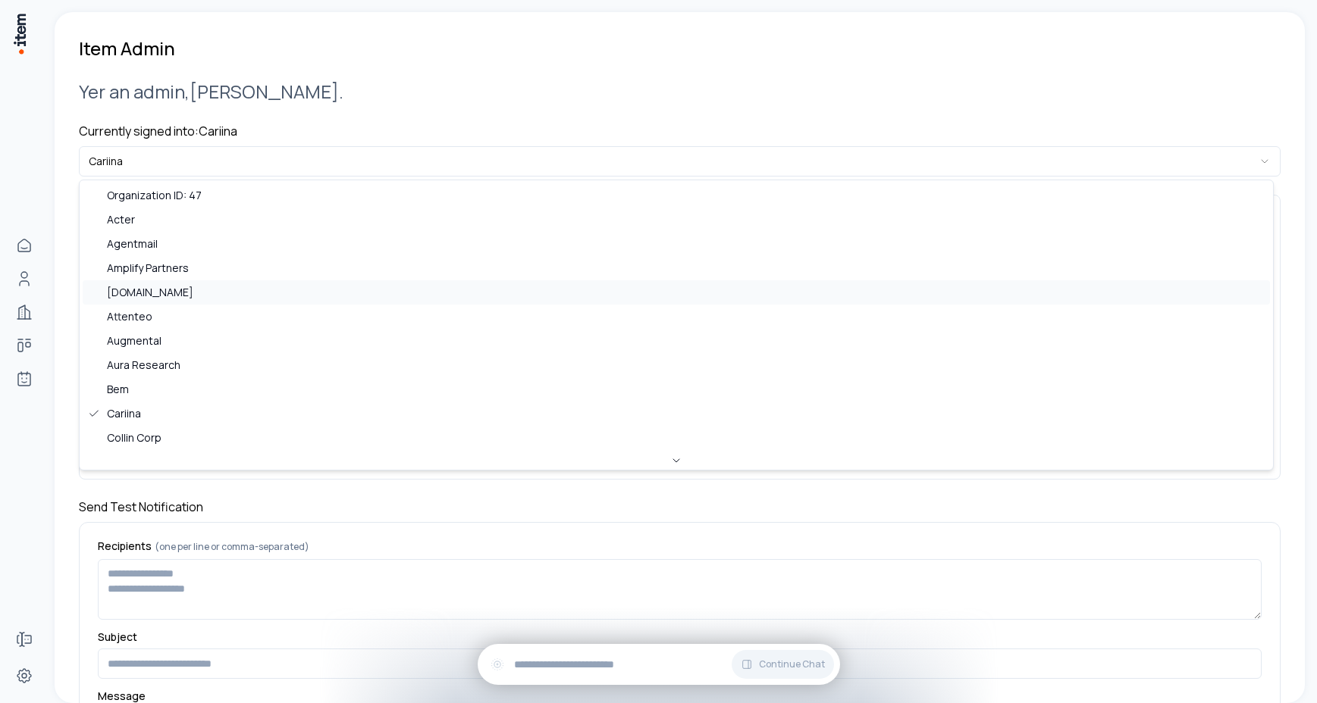
scroll to position [656, 0]
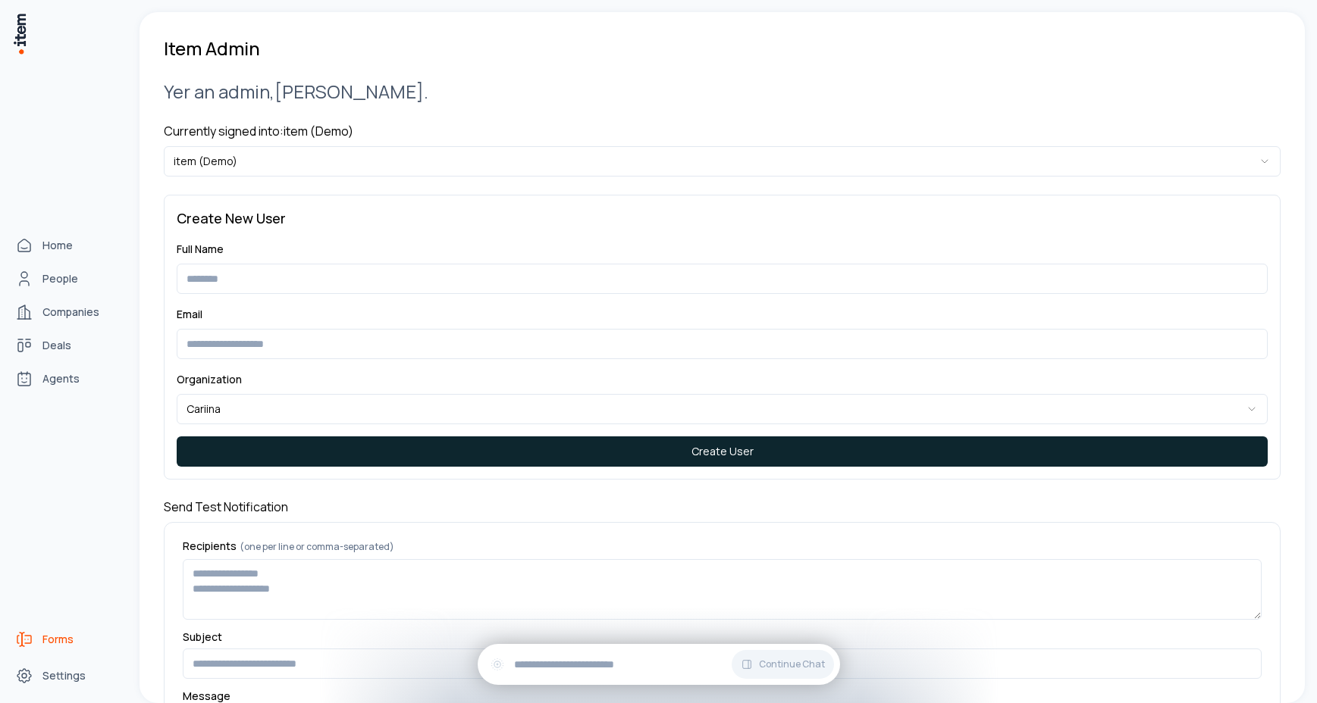
click at [56, 643] on span "Forms" at bounding box center [57, 639] width 31 height 15
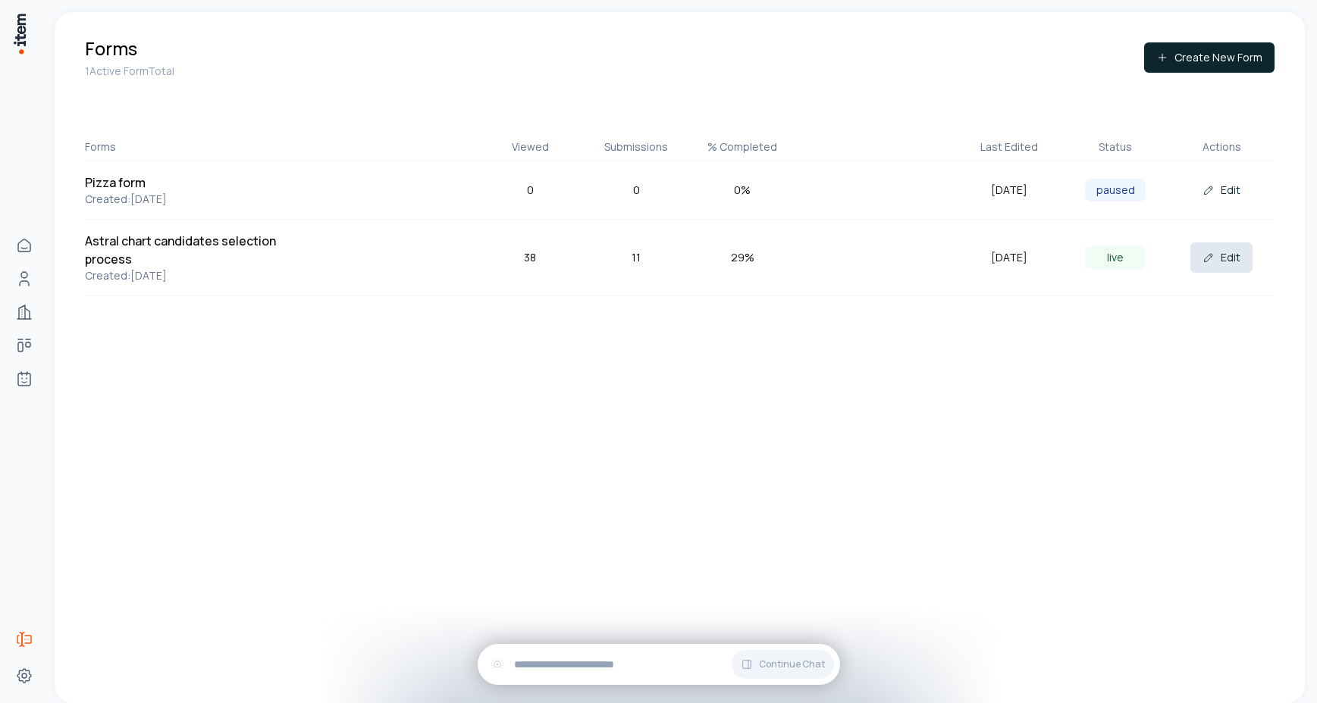
click at [1228, 255] on button "Edit" at bounding box center [1221, 258] width 62 height 30
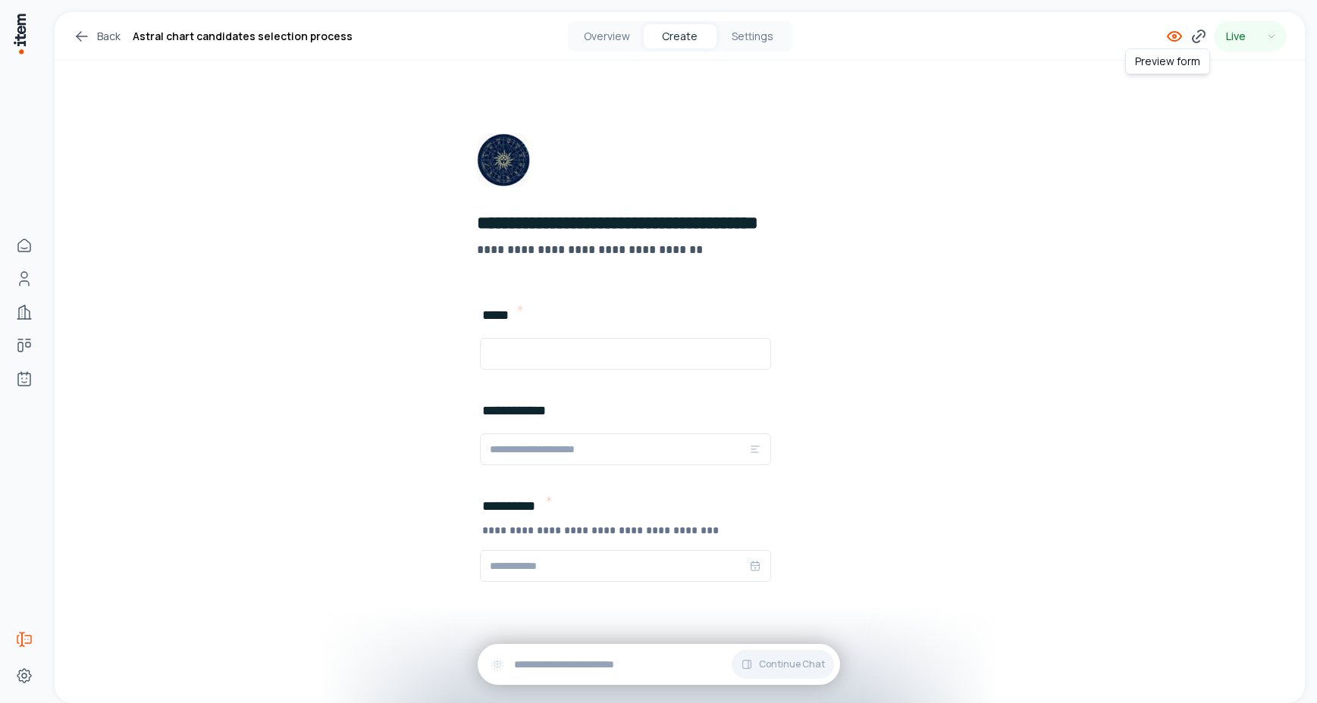
click at [1168, 38] on icon at bounding box center [1174, 36] width 18 height 18
click at [446, 446] on icon at bounding box center [449, 449] width 12 height 12
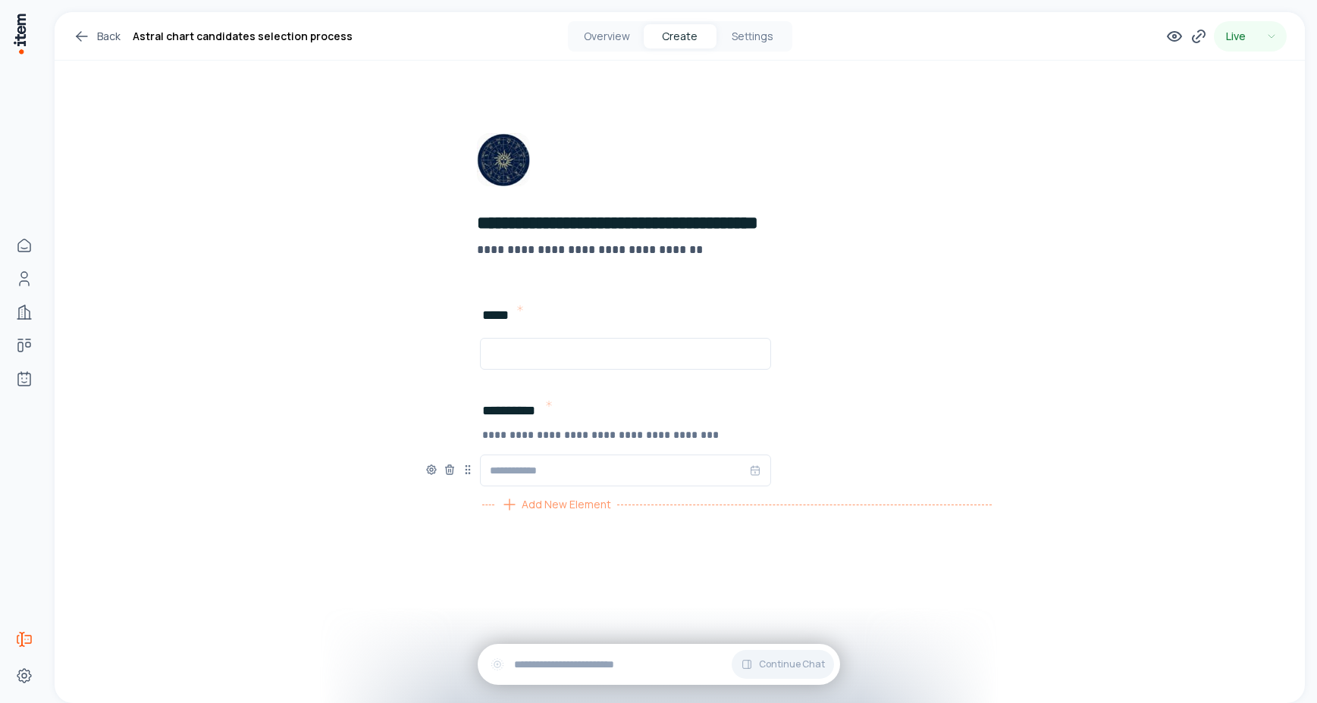
click at [609, 510] on div "Add New Element" at bounding box center [555, 505] width 123 height 24
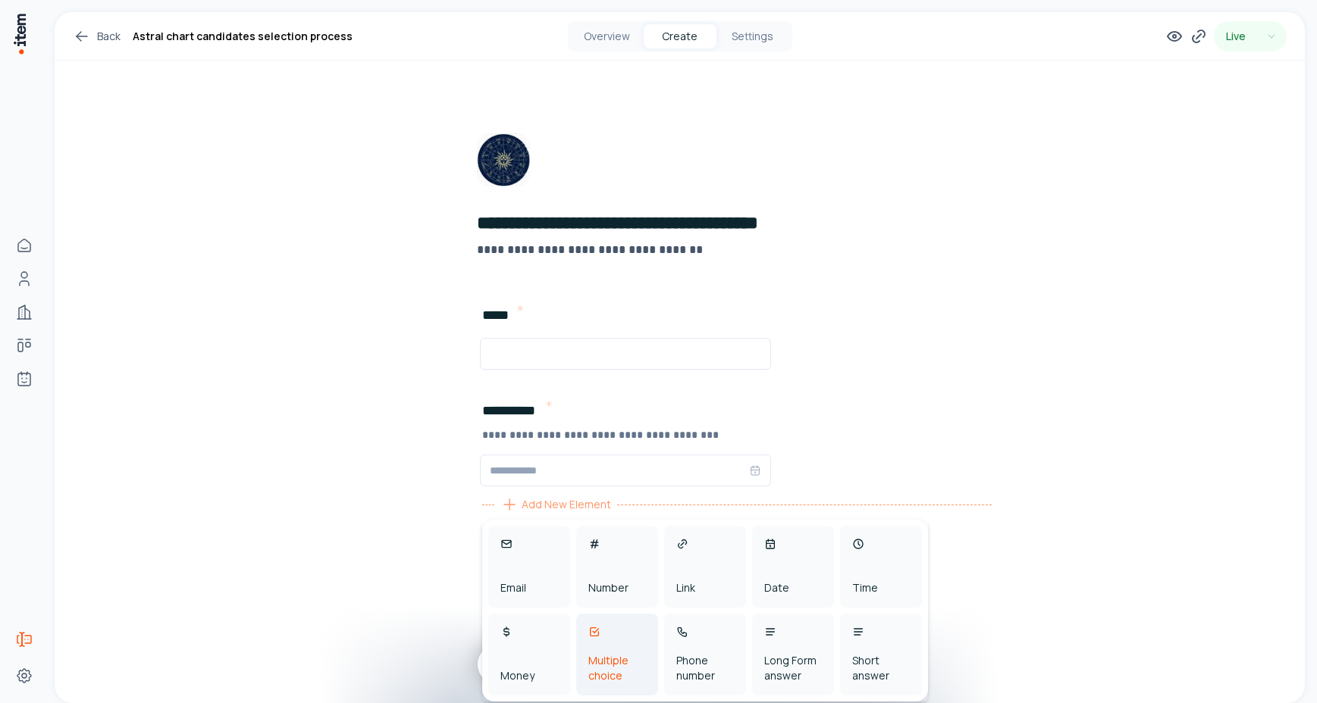
click at [591, 674] on div "Multiple choice" at bounding box center [617, 668] width 58 height 30
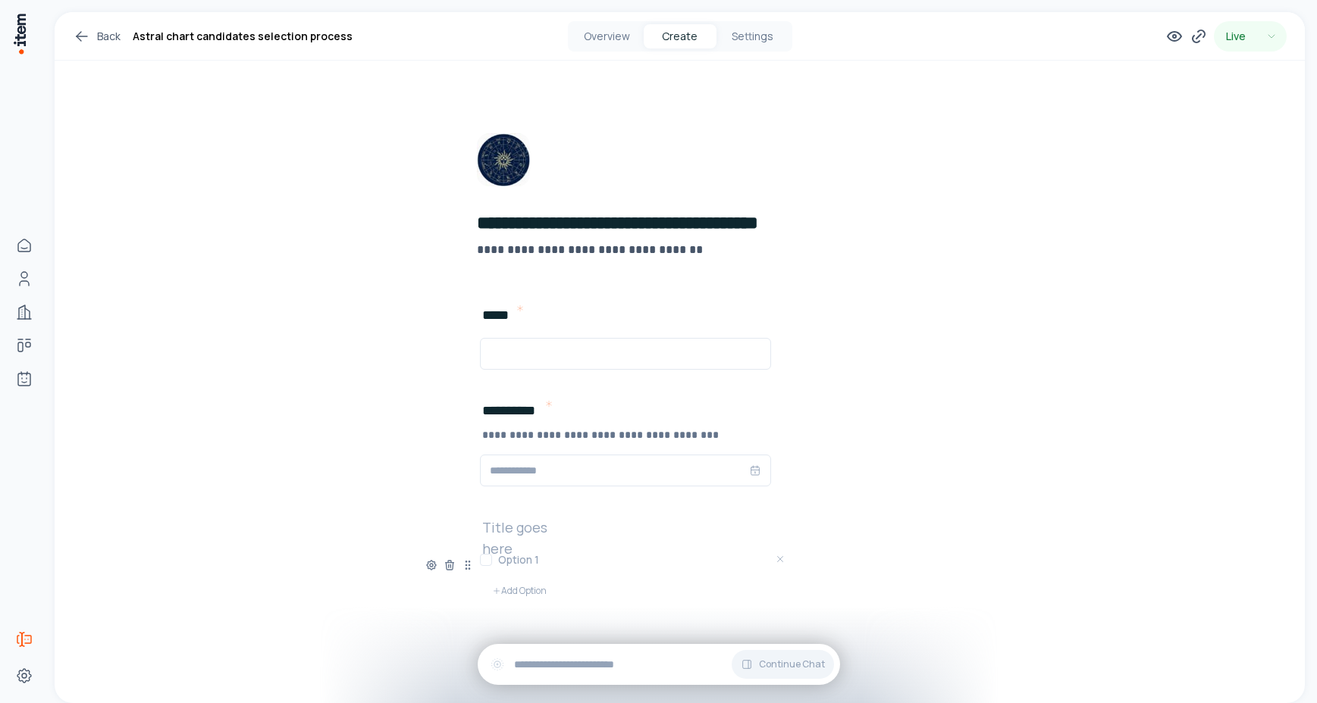
click at [534, 522] on h2 at bounding box center [530, 527] width 97 height 21
click at [538, 549] on div "**********" at bounding box center [679, 577] width 509 height 120
click at [525, 565] on h3 at bounding box center [643, 560] width 291 height 15
click at [530, 598] on button "Add Option" at bounding box center [519, 591] width 79 height 30
click at [523, 585] on h3 at bounding box center [643, 585] width 291 height 15
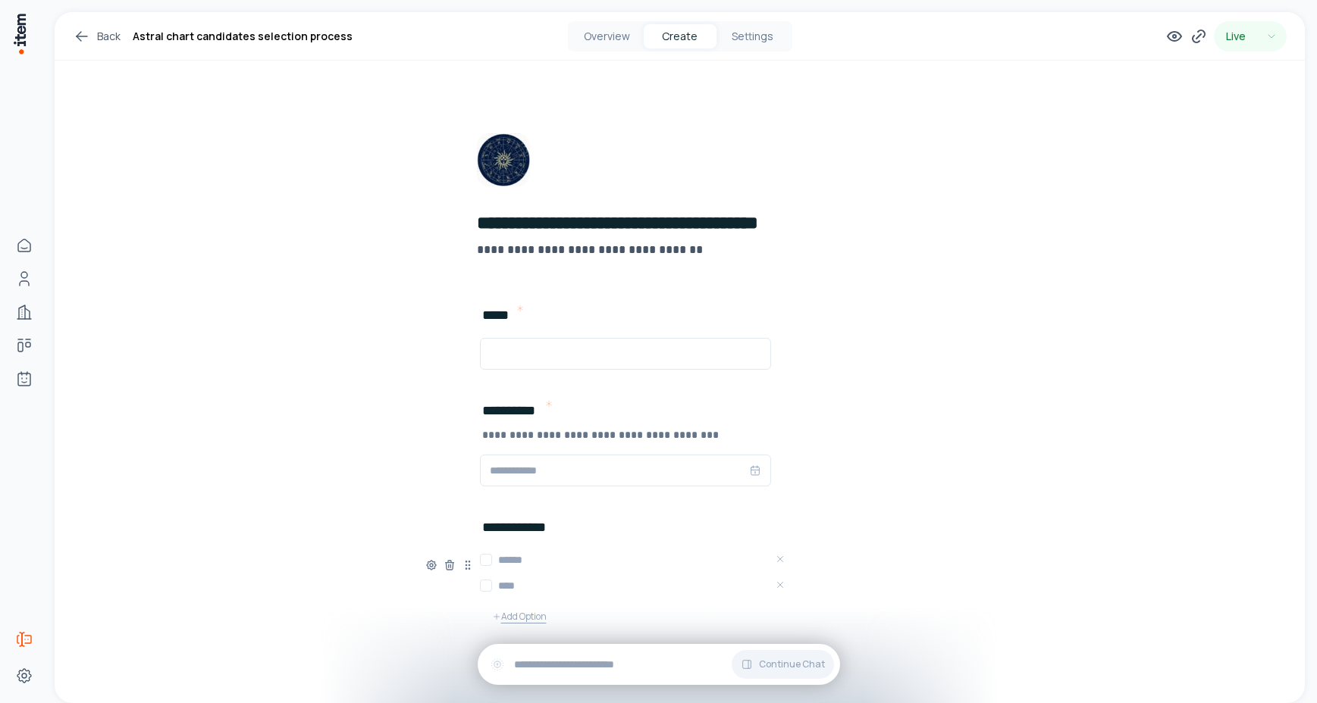
click at [520, 619] on button "Add Option" at bounding box center [519, 617] width 79 height 30
click at [520, 619] on h3 at bounding box center [643, 611] width 291 height 15
click at [343, 432] on div "**********" at bounding box center [680, 398] width 1250 height 773
click at [480, 608] on button "button" at bounding box center [486, 612] width 12 height 12
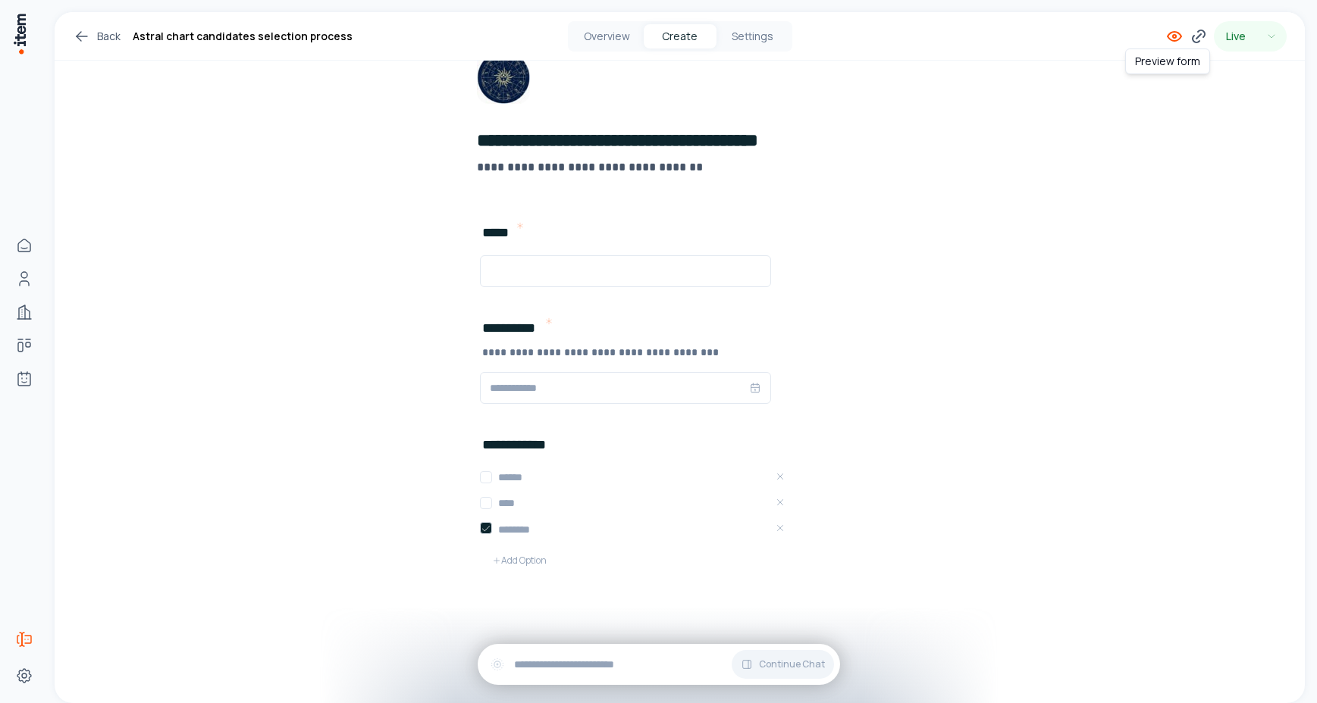
click at [1173, 35] on icon at bounding box center [1174, 36] width 3 height 3
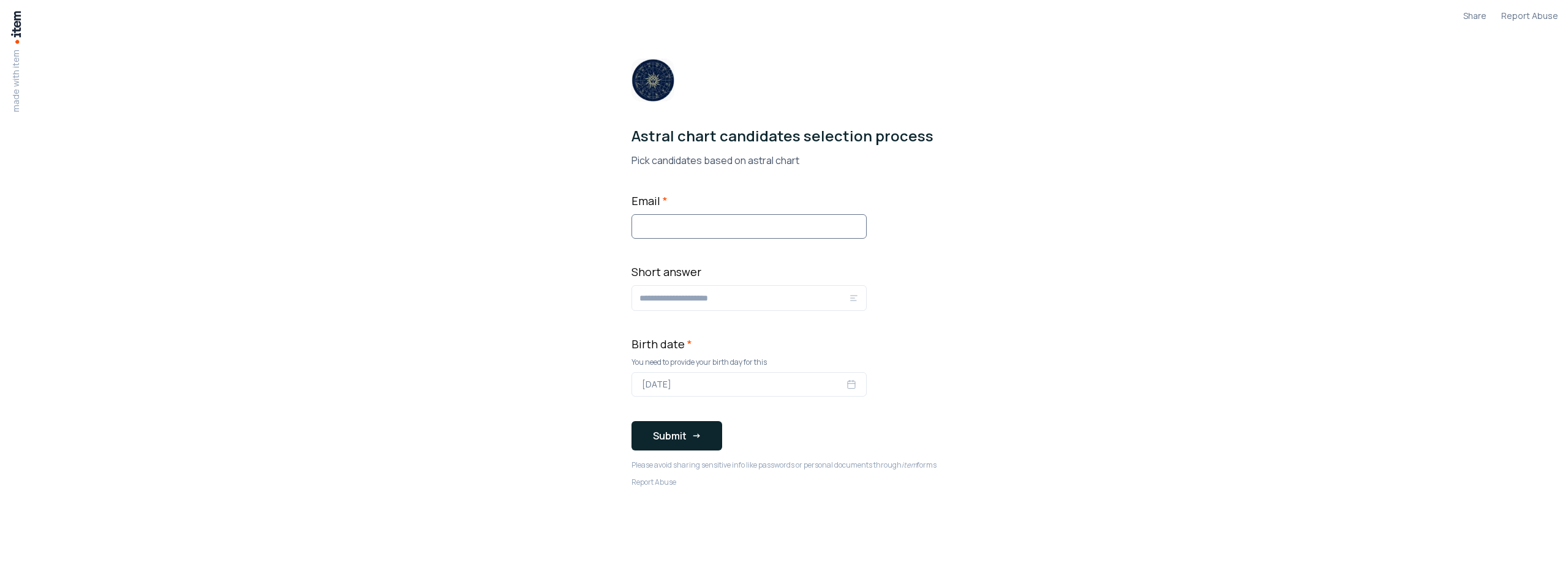
click at [665, 226] on input "Email *" at bounding box center [749, 226] width 235 height 24
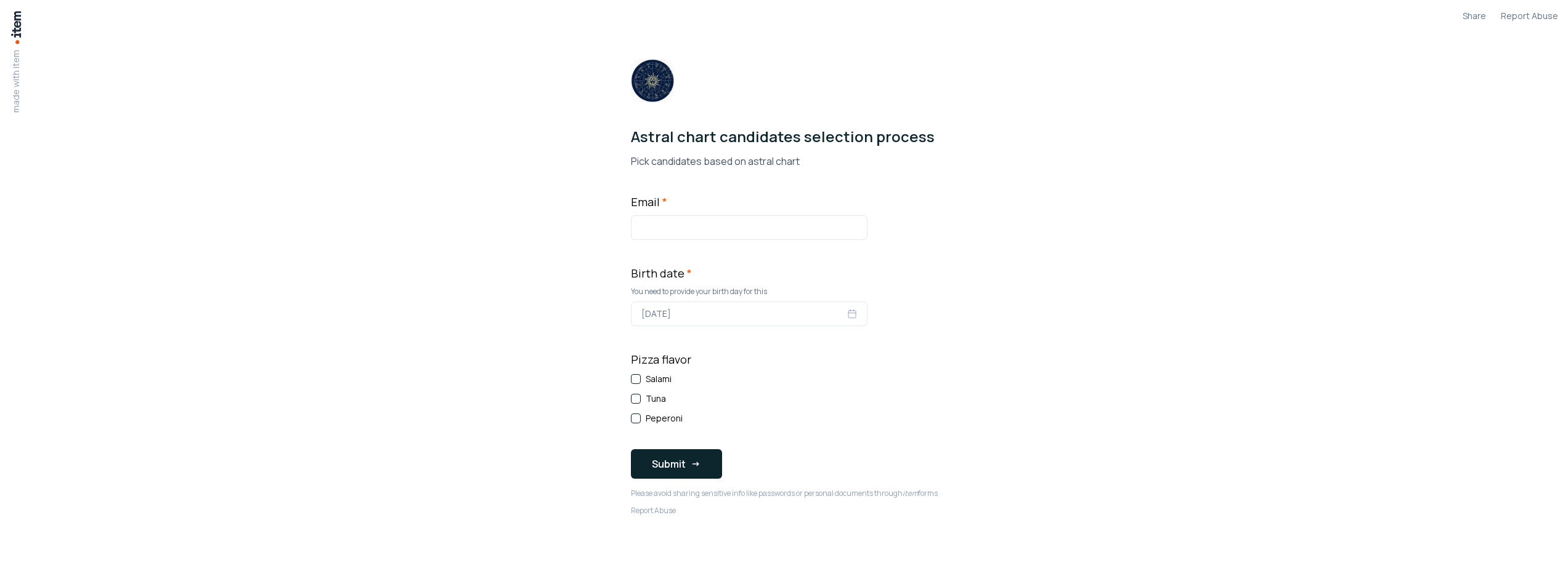
click at [648, 210] on div "Email *" at bounding box center [749, 217] width 237 height 47
click at [651, 220] on input "Email *" at bounding box center [749, 227] width 237 height 24
type input "**********"
click at [671, 309] on span "[DATE]" at bounding box center [656, 314] width 29 height 12
click at [688, 510] on button "30" at bounding box center [690, 500] width 22 height 22
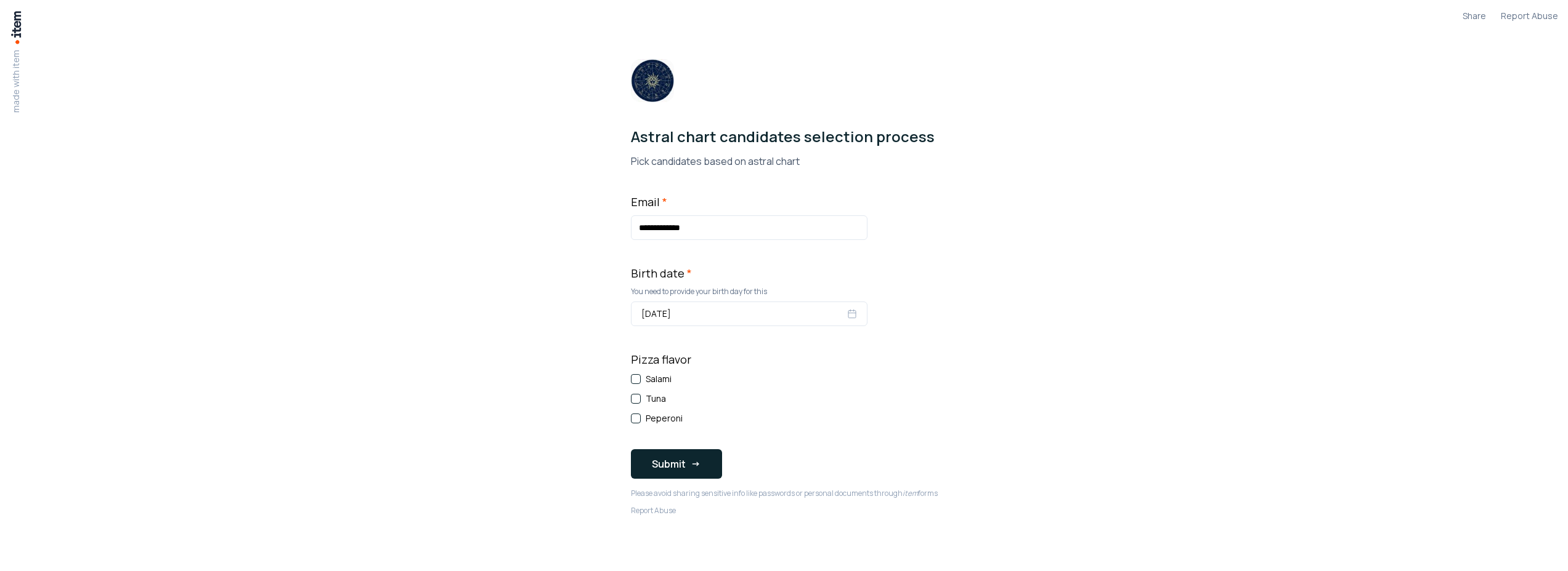
click at [645, 376] on label "Salami" at bounding box center [658, 379] width 26 height 12
click at [641, 376] on button "Salami" at bounding box center [636, 379] width 10 height 10
click at [654, 393] on label "Tuna" at bounding box center [655, 399] width 20 height 12
click at [641, 394] on button "Tuna" at bounding box center [636, 399] width 10 height 10
click at [698, 469] on button "Submit" at bounding box center [676, 464] width 91 height 29
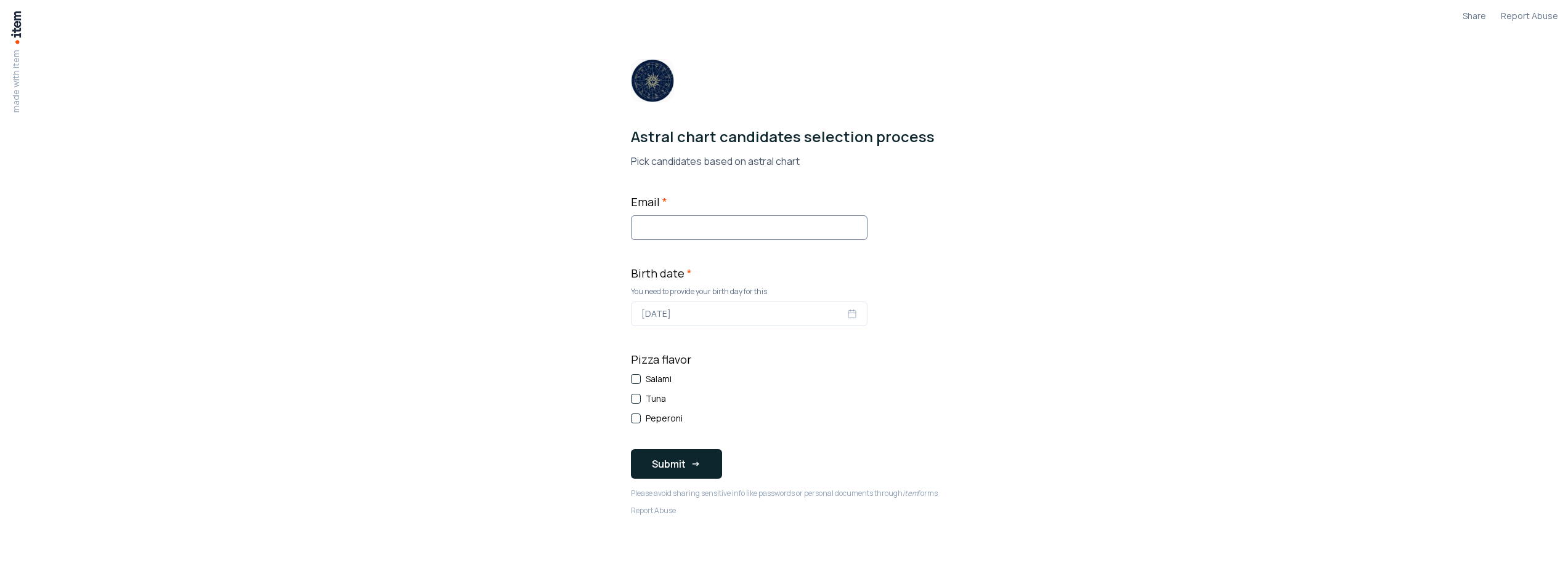
click at [654, 232] on input "Email *" at bounding box center [749, 227] width 237 height 24
type input "**********"
click at [702, 322] on button "[DATE]" at bounding box center [749, 314] width 237 height 24
click at [786, 395] on button "6" at bounding box center [779, 391] width 22 height 22
click at [641, 383] on div "Salami" at bounding box center [749, 379] width 237 height 12
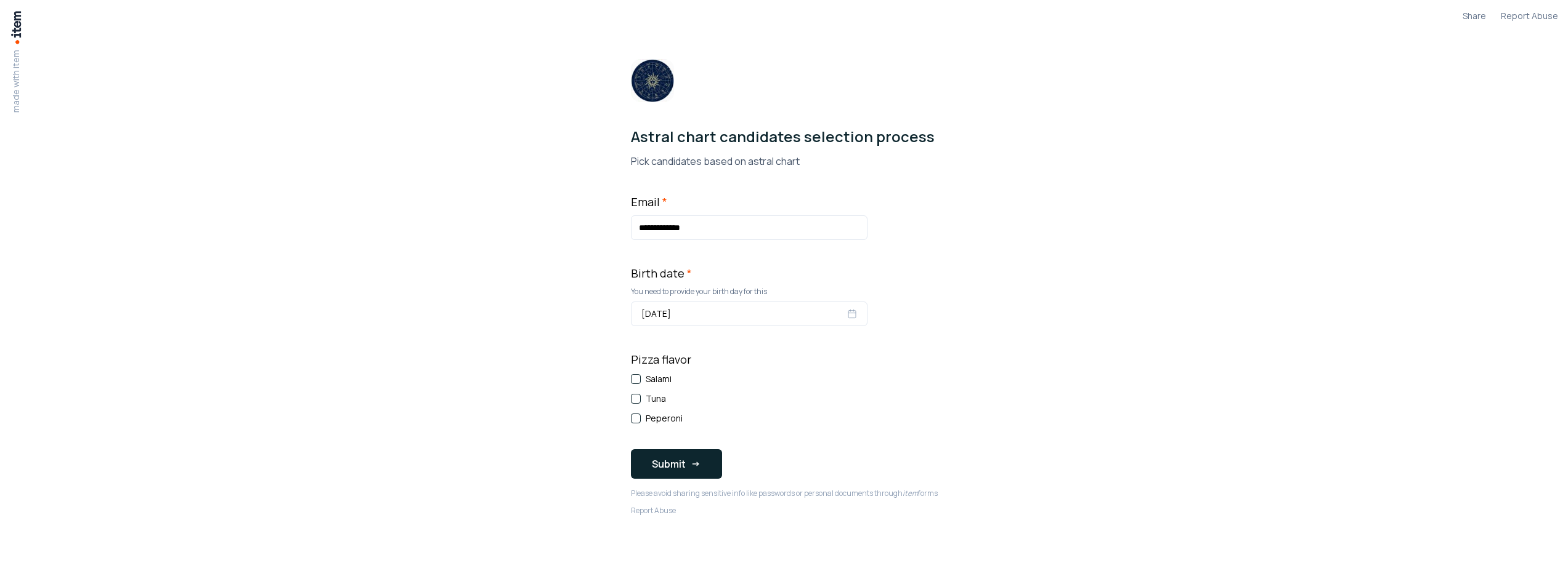
click at [631, 377] on button "Salami" at bounding box center [636, 379] width 10 height 10
click at [645, 400] on label "Tuna" at bounding box center [655, 399] width 20 height 12
click at [641, 400] on button "Tuna" at bounding box center [636, 399] width 10 height 10
click at [652, 413] on label "Peperoni" at bounding box center [663, 418] width 37 height 12
click at [641, 413] on button "Peperoni" at bounding box center [636, 418] width 10 height 10
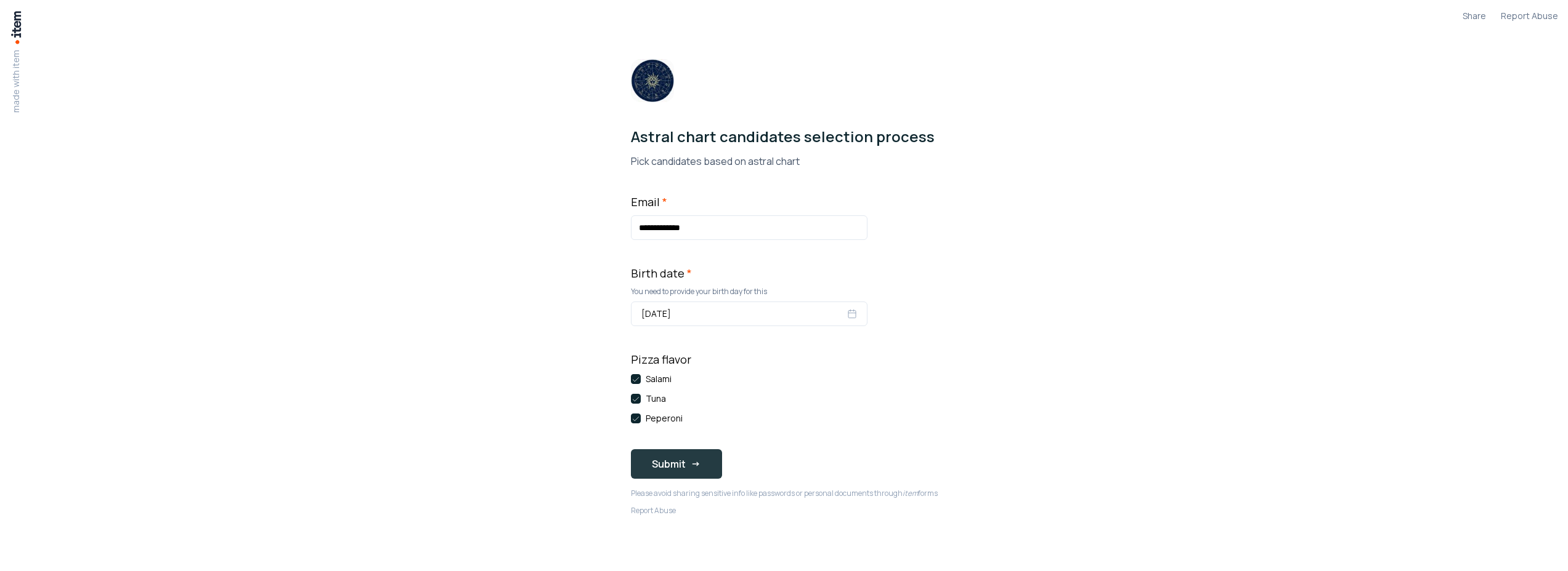
click at [675, 456] on button "Submit" at bounding box center [676, 464] width 91 height 29
